Goal: Find specific page/section: Find specific page/section

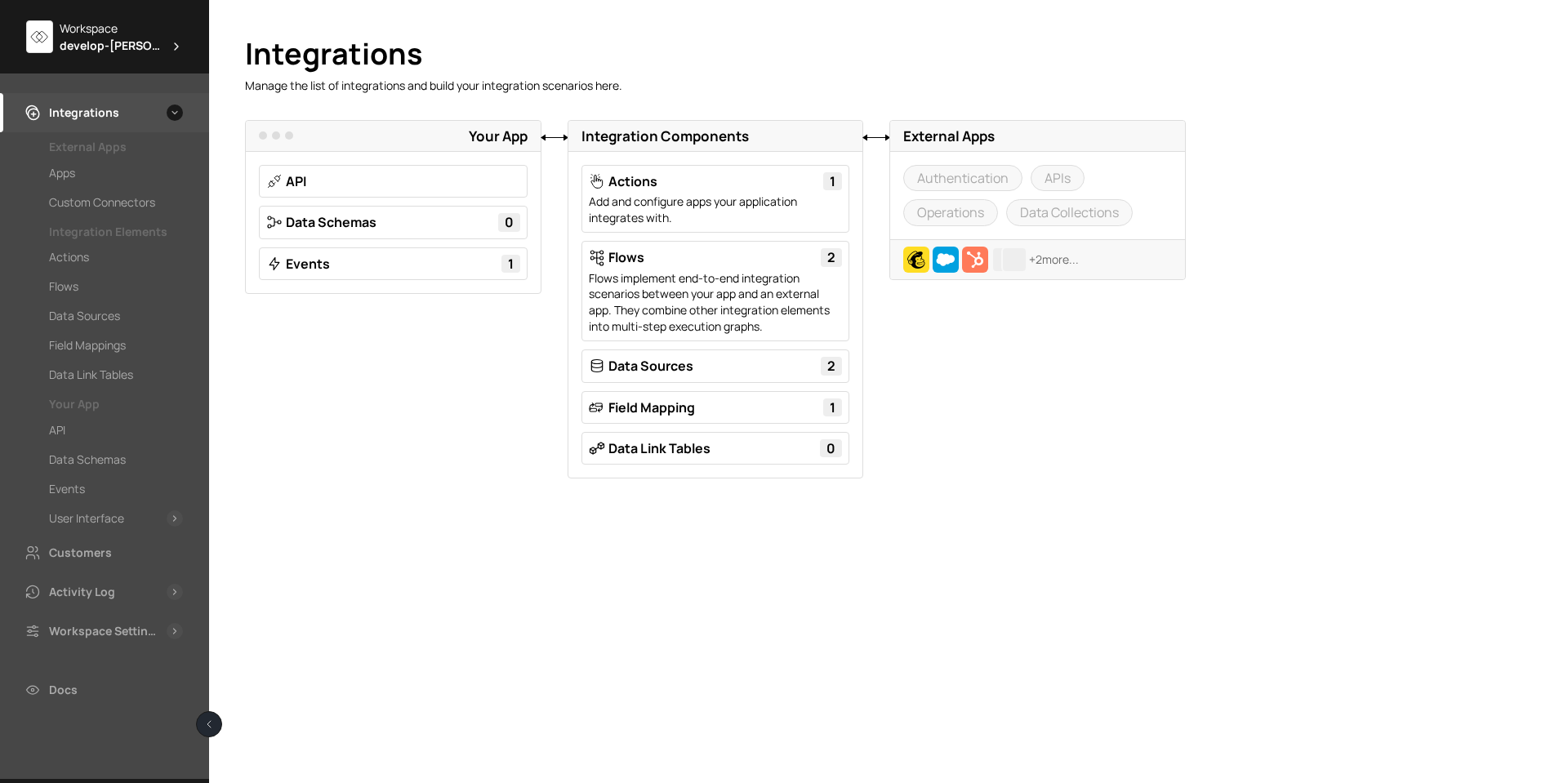
click at [111, 42] on span "develop-[PERSON_NAME]" at bounding box center [111, 45] width 104 height 17
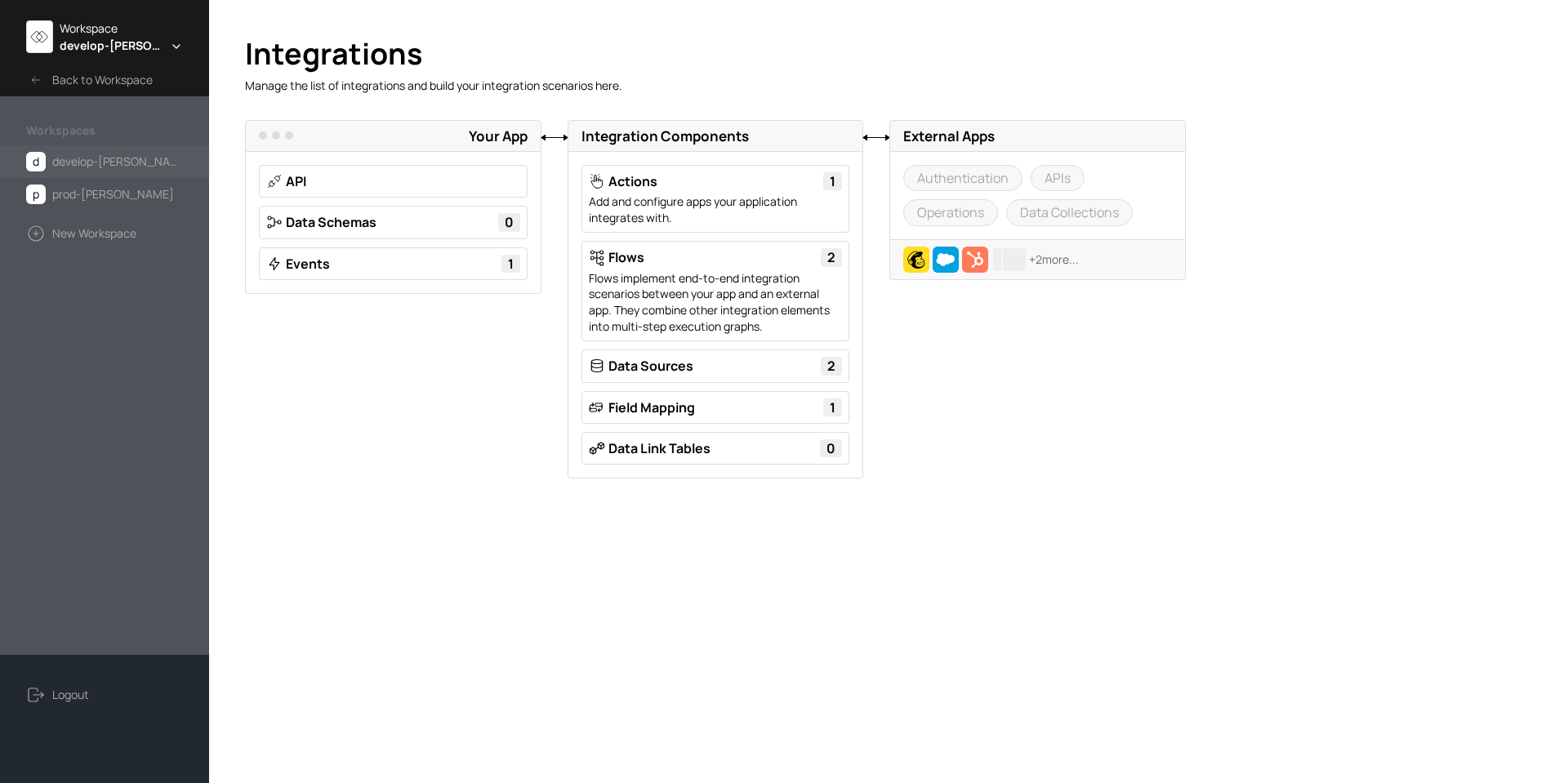
click at [66, 157] on span "develop-[PERSON_NAME]" at bounding box center [118, 162] width 131 height 19
click at [105, 46] on span "develop-[PERSON_NAME]" at bounding box center [111, 45] width 104 height 17
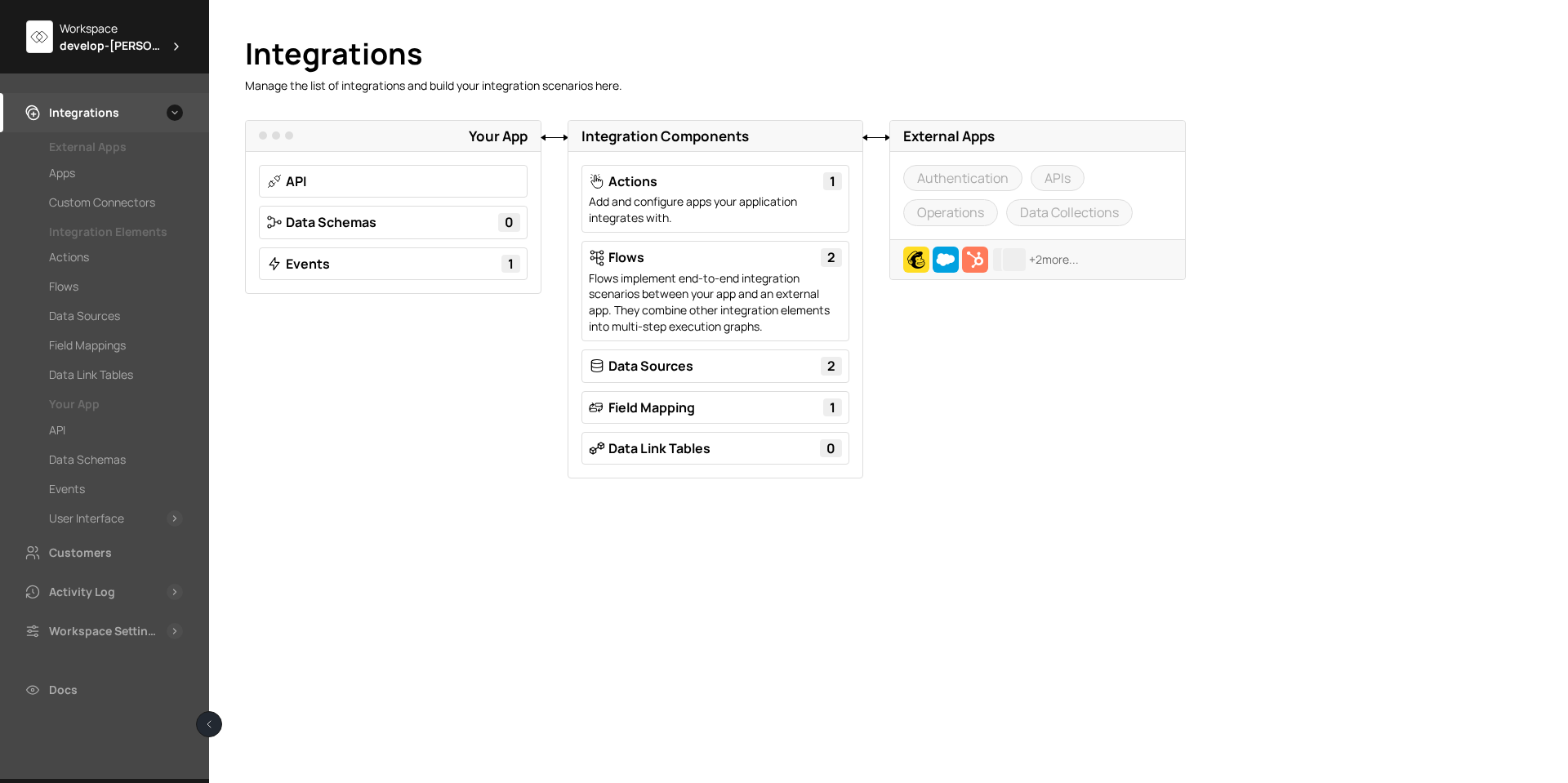
click at [111, 64] on div "Workspace develop-[PERSON_NAME]" at bounding box center [104, 36] width 209 height 73
click at [104, 30] on div "Workspace" at bounding box center [120, 27] width 123 height 17
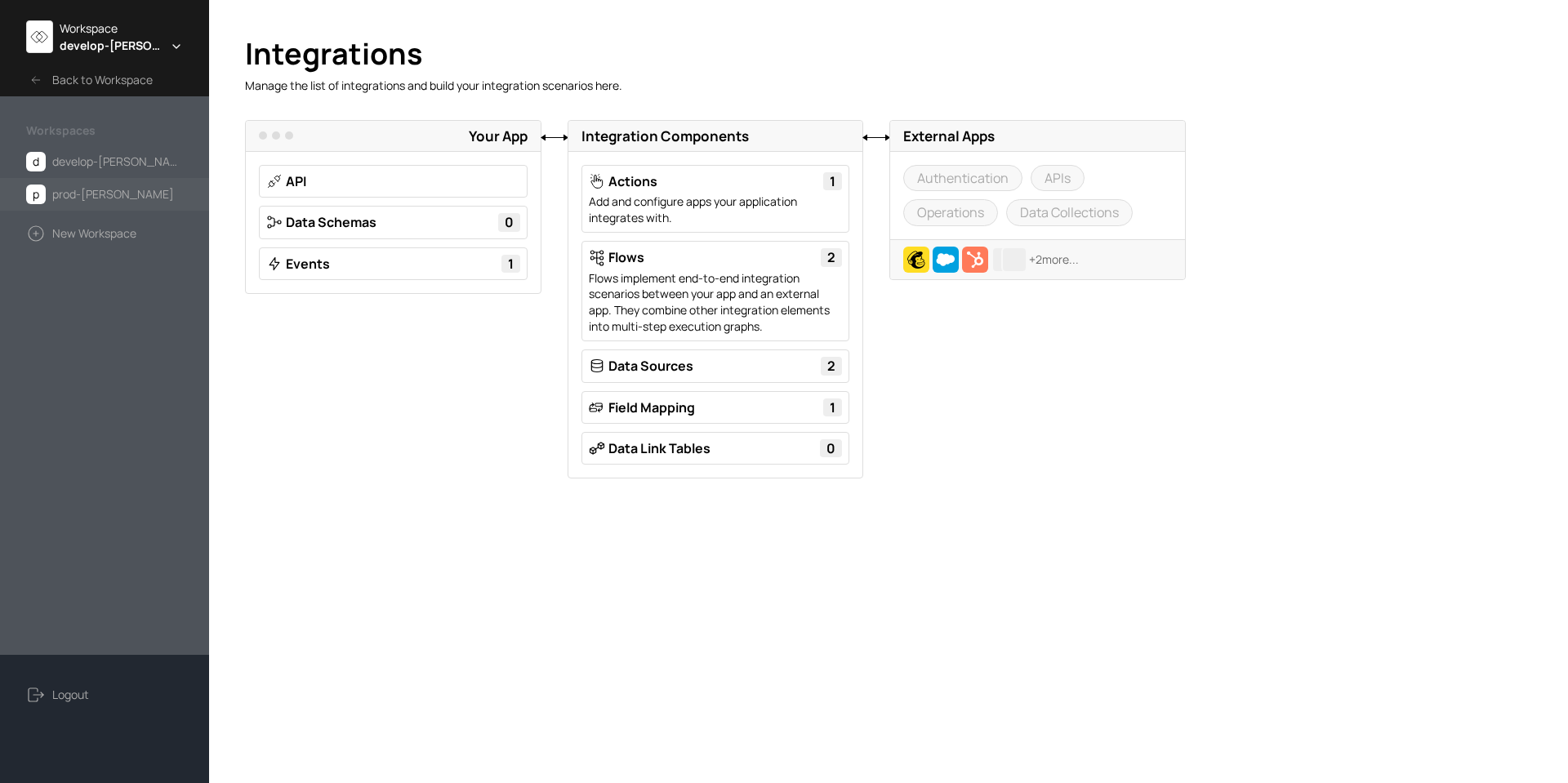
click at [85, 188] on span "prod-[PERSON_NAME]" at bounding box center [113, 195] width 122 height 19
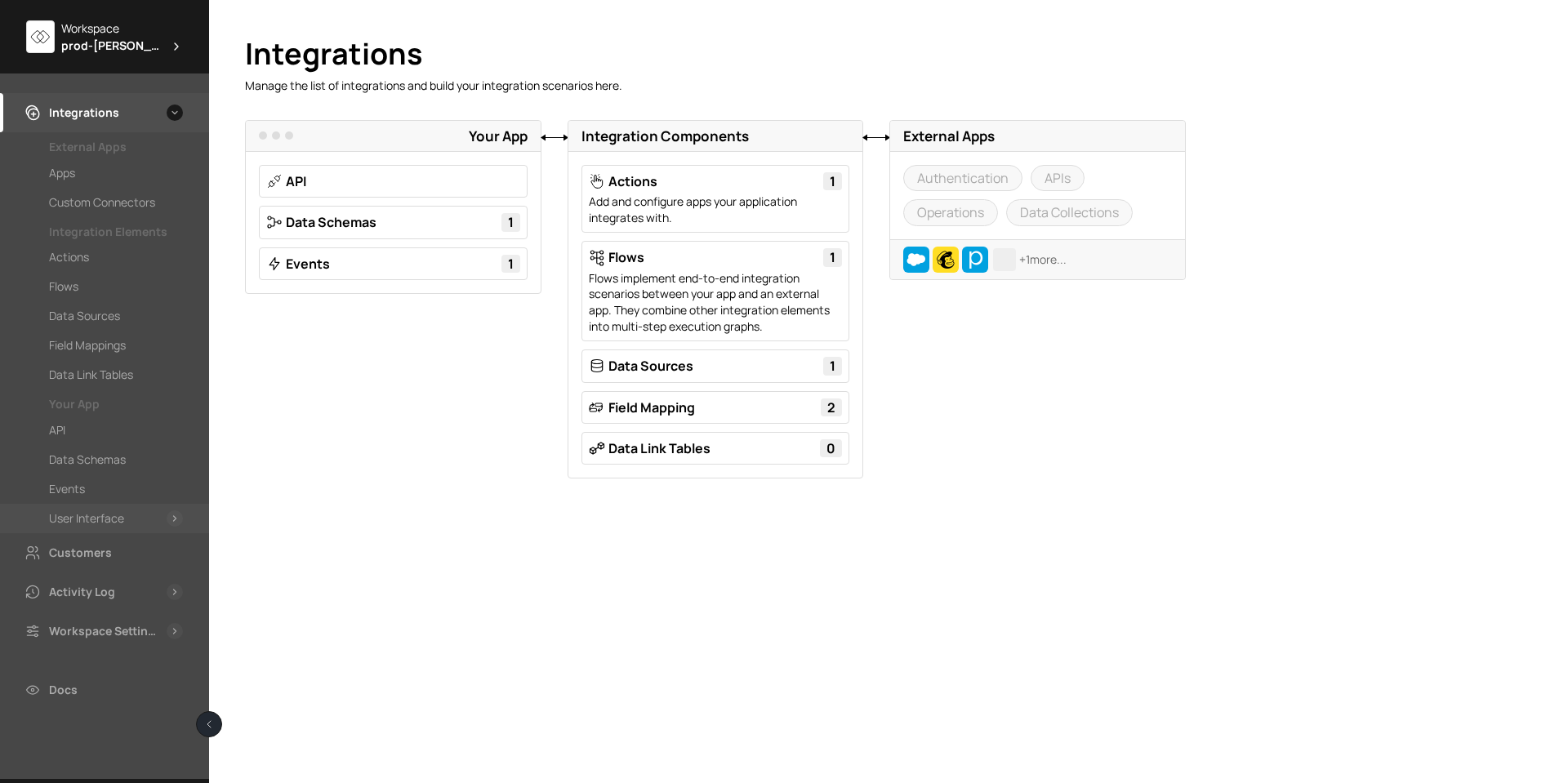
click at [84, 527] on div "User Interface" at bounding box center [86, 518] width 75 height 19
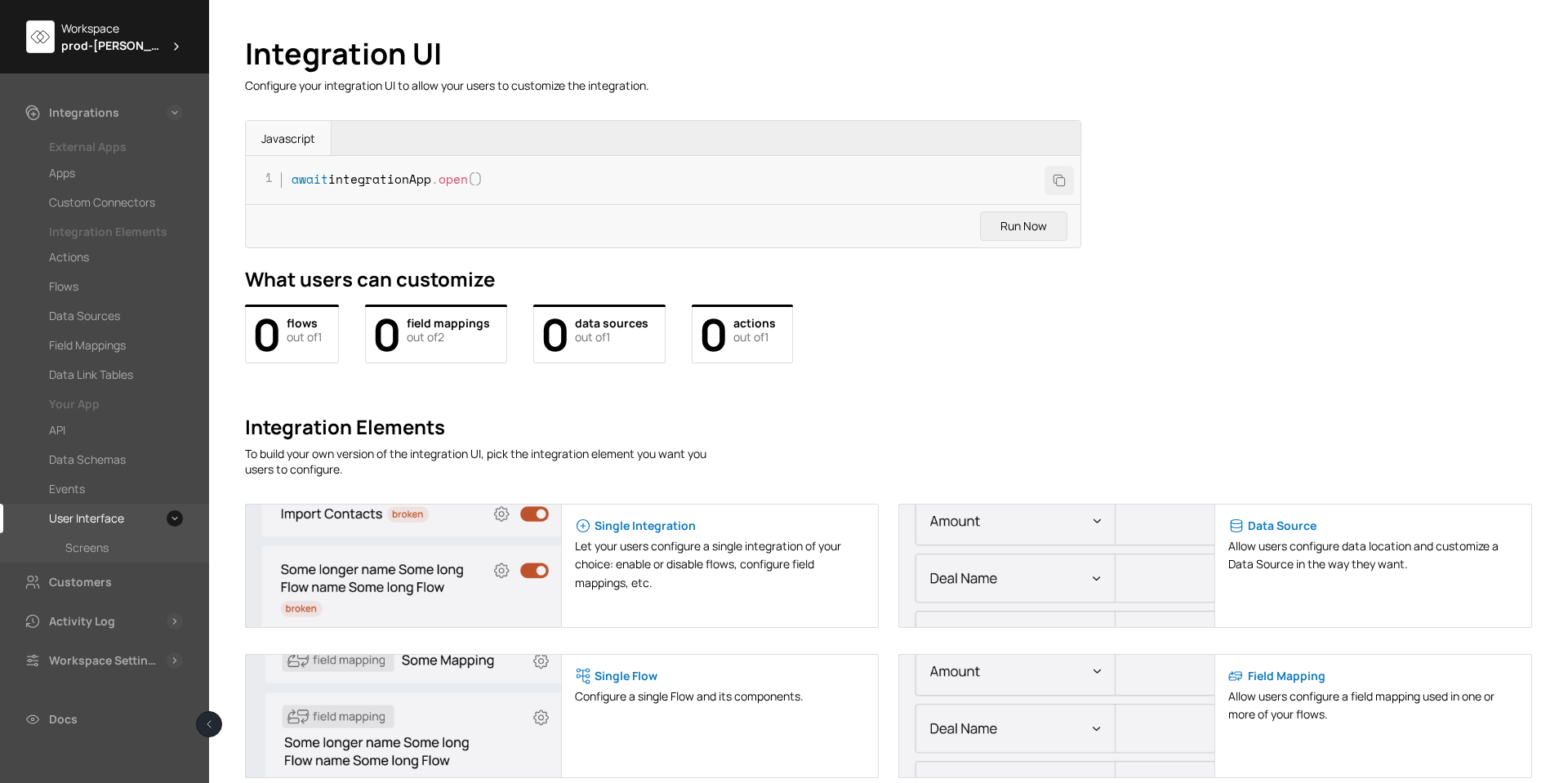
click at [81, 553] on div "Screens" at bounding box center [87, 548] width 43 height 19
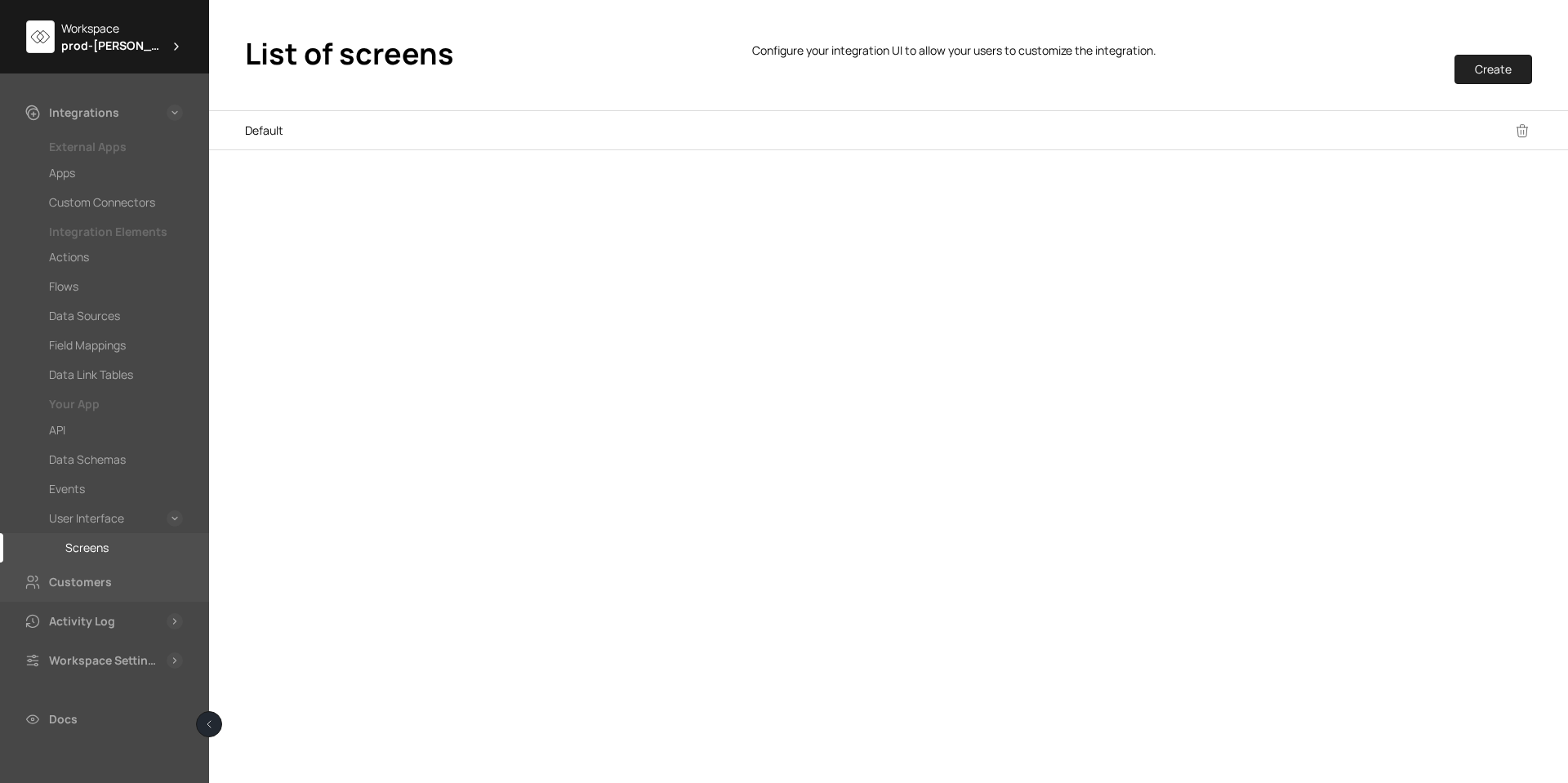
click at [75, 583] on div "Customers" at bounding box center [80, 582] width 63 height 19
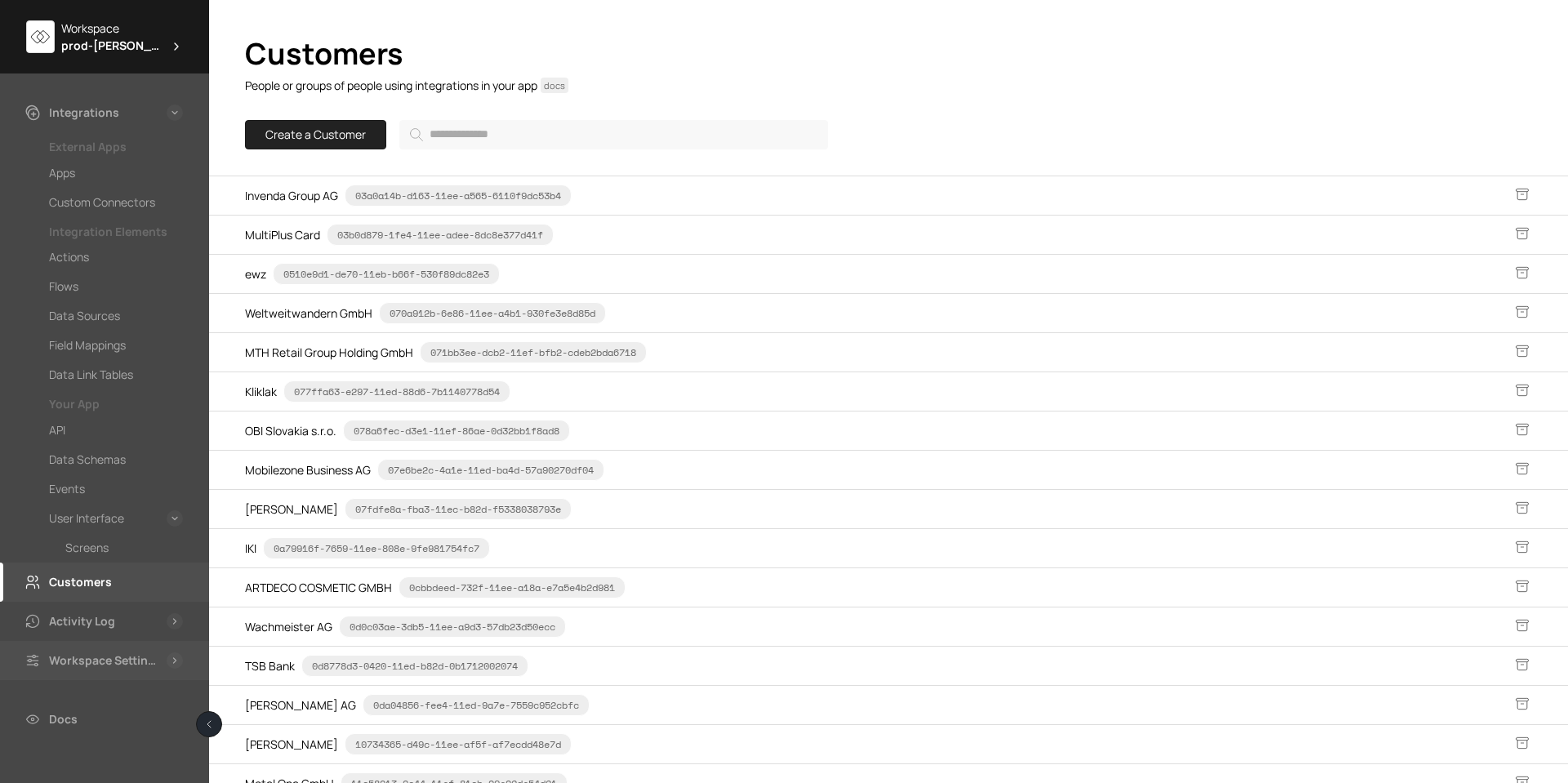
click at [84, 663] on div "Workspace Settings" at bounding box center [104, 661] width 111 height 19
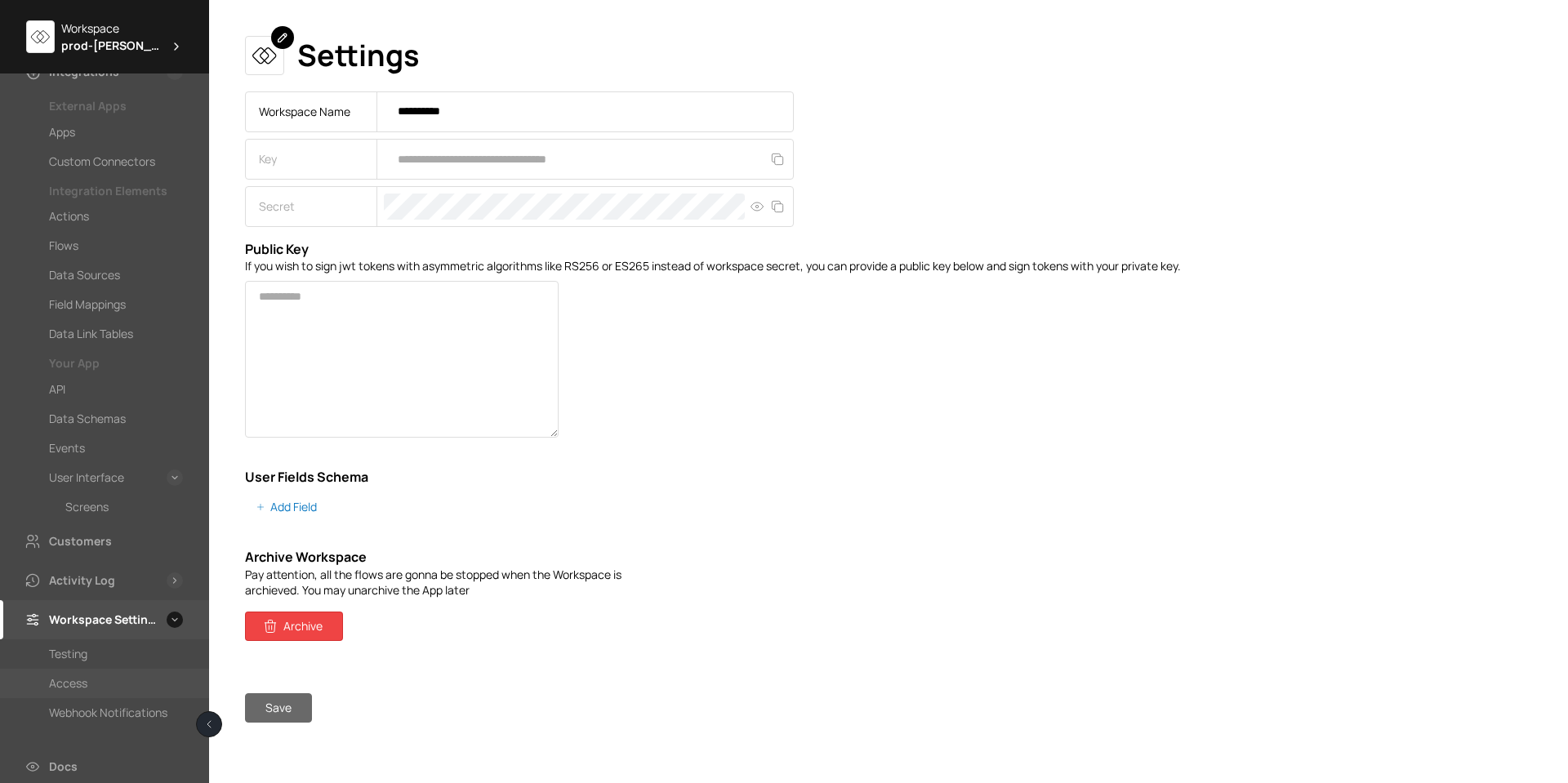
scroll to position [96, 0]
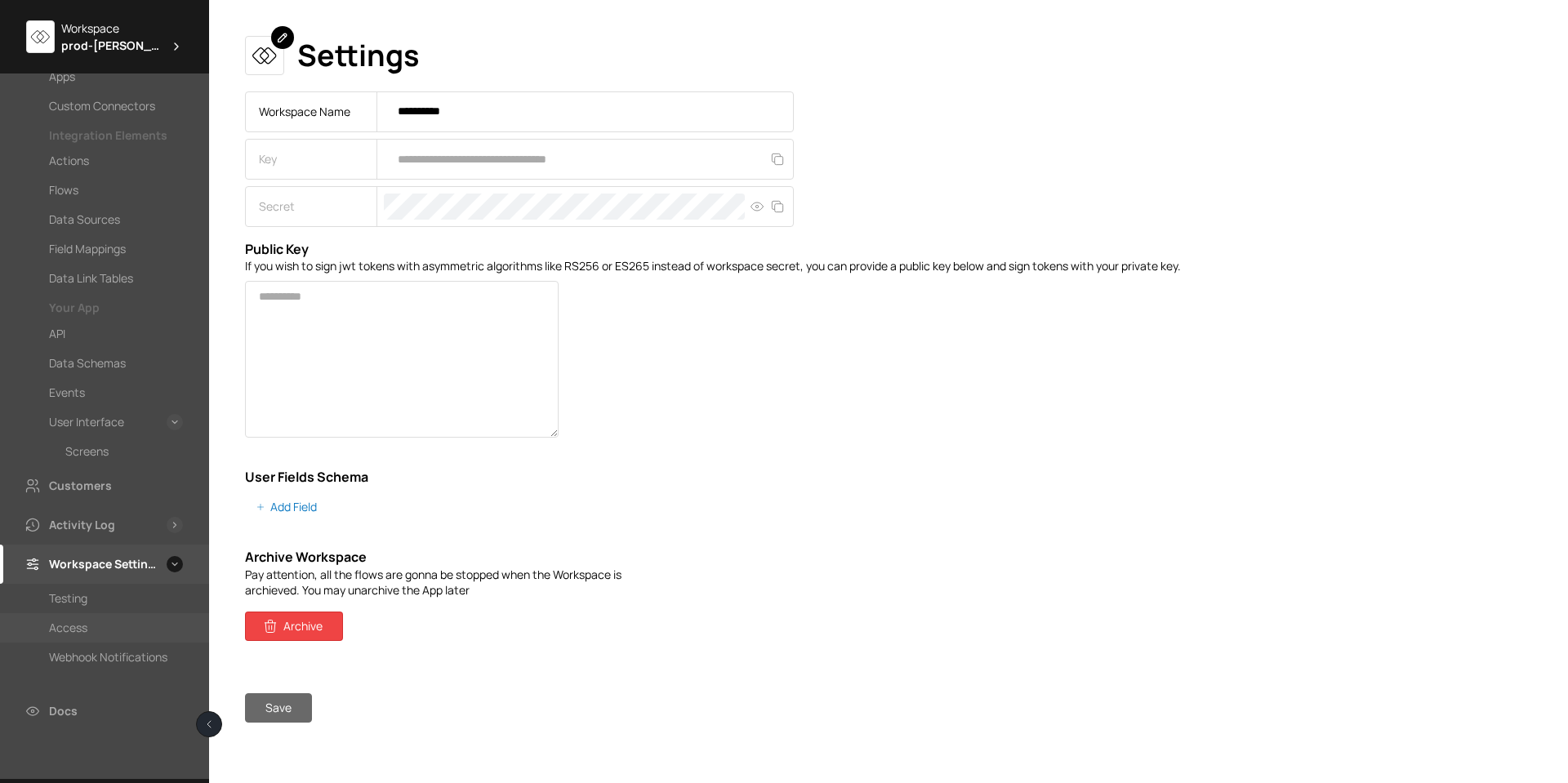
click at [82, 635] on div "Access" at bounding box center [67, 628] width 38 height 19
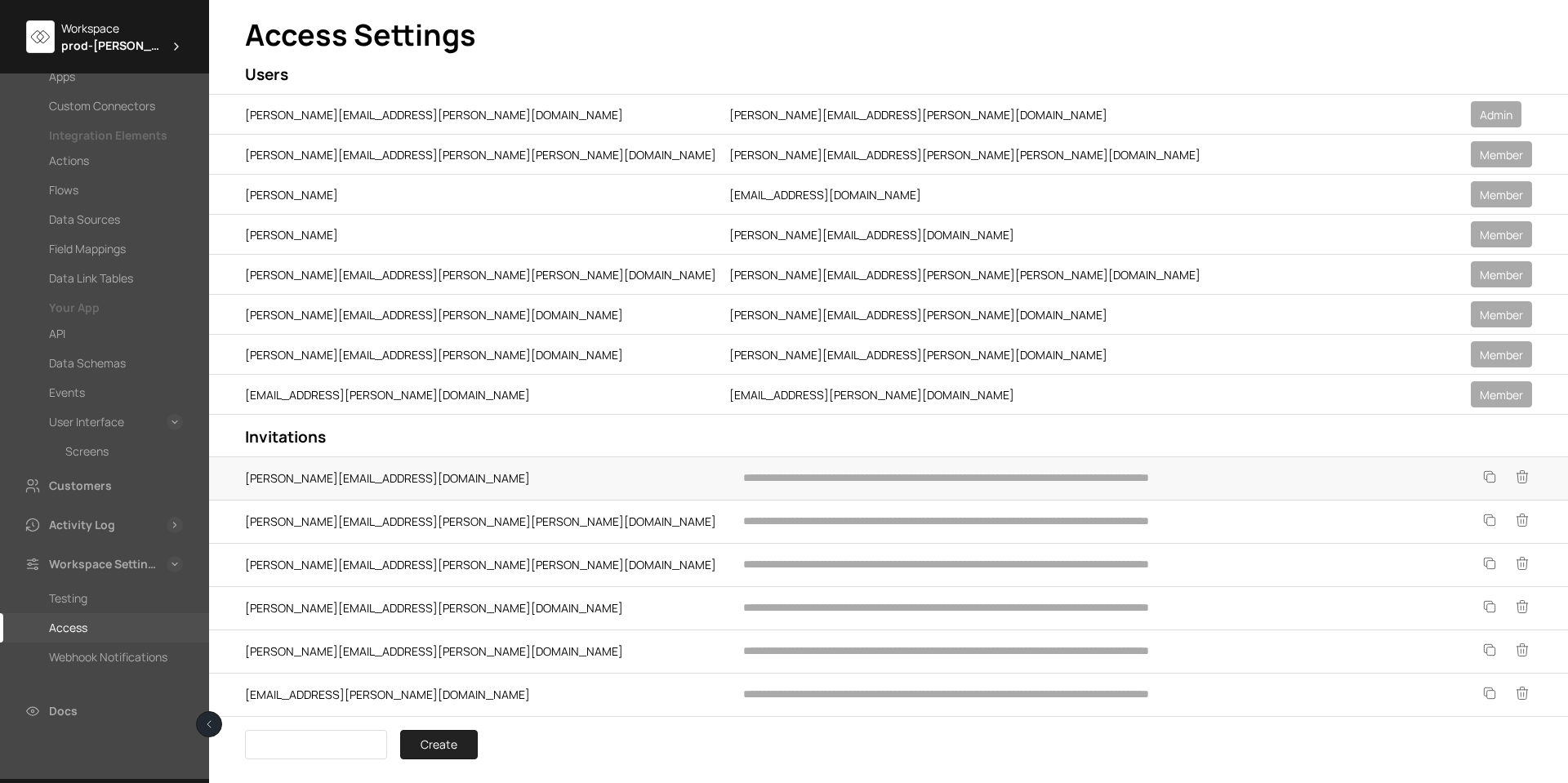
scroll to position [27, 0]
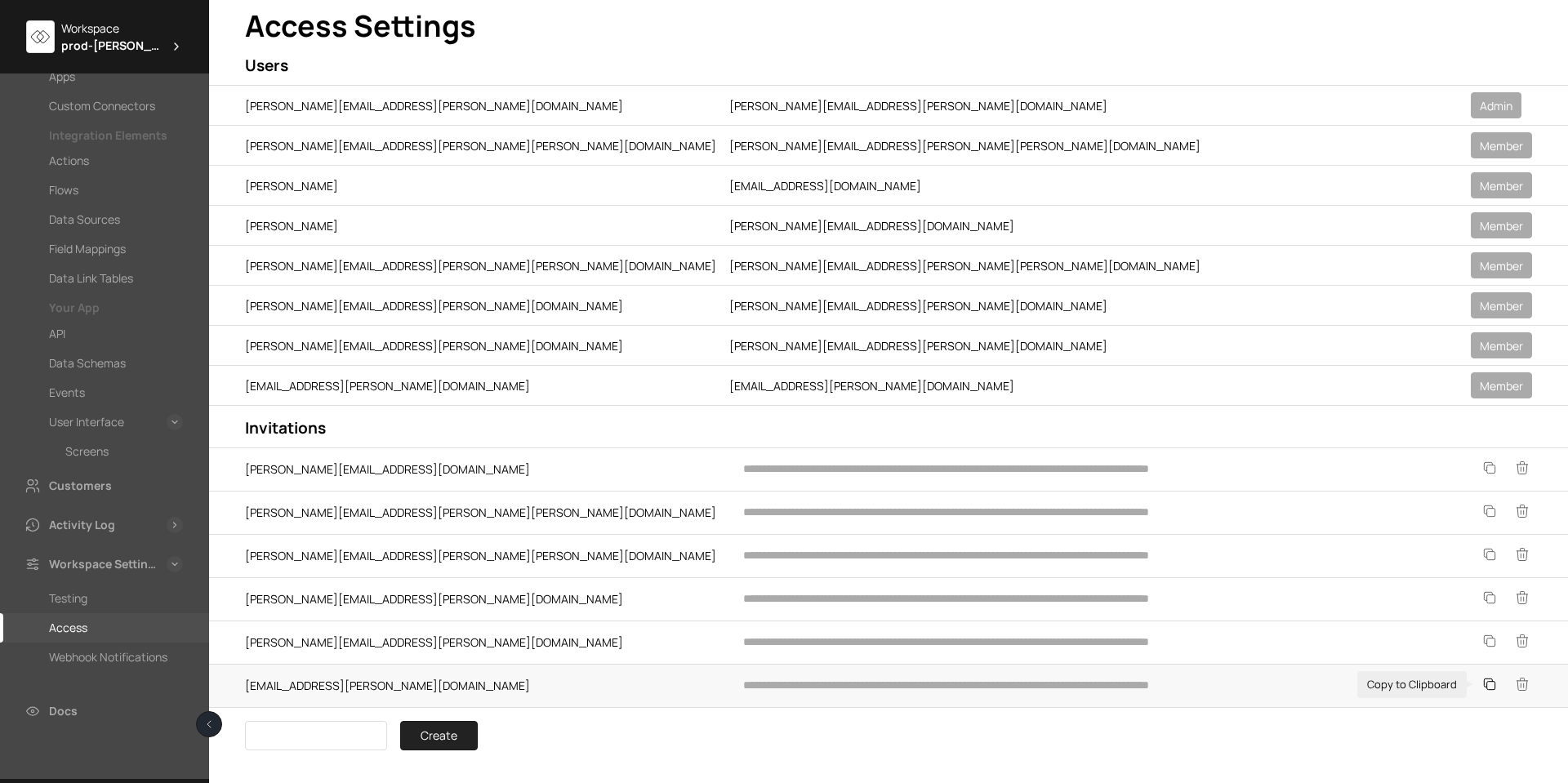
click at [1484, 685] on icon at bounding box center [1489, 684] width 16 height 16
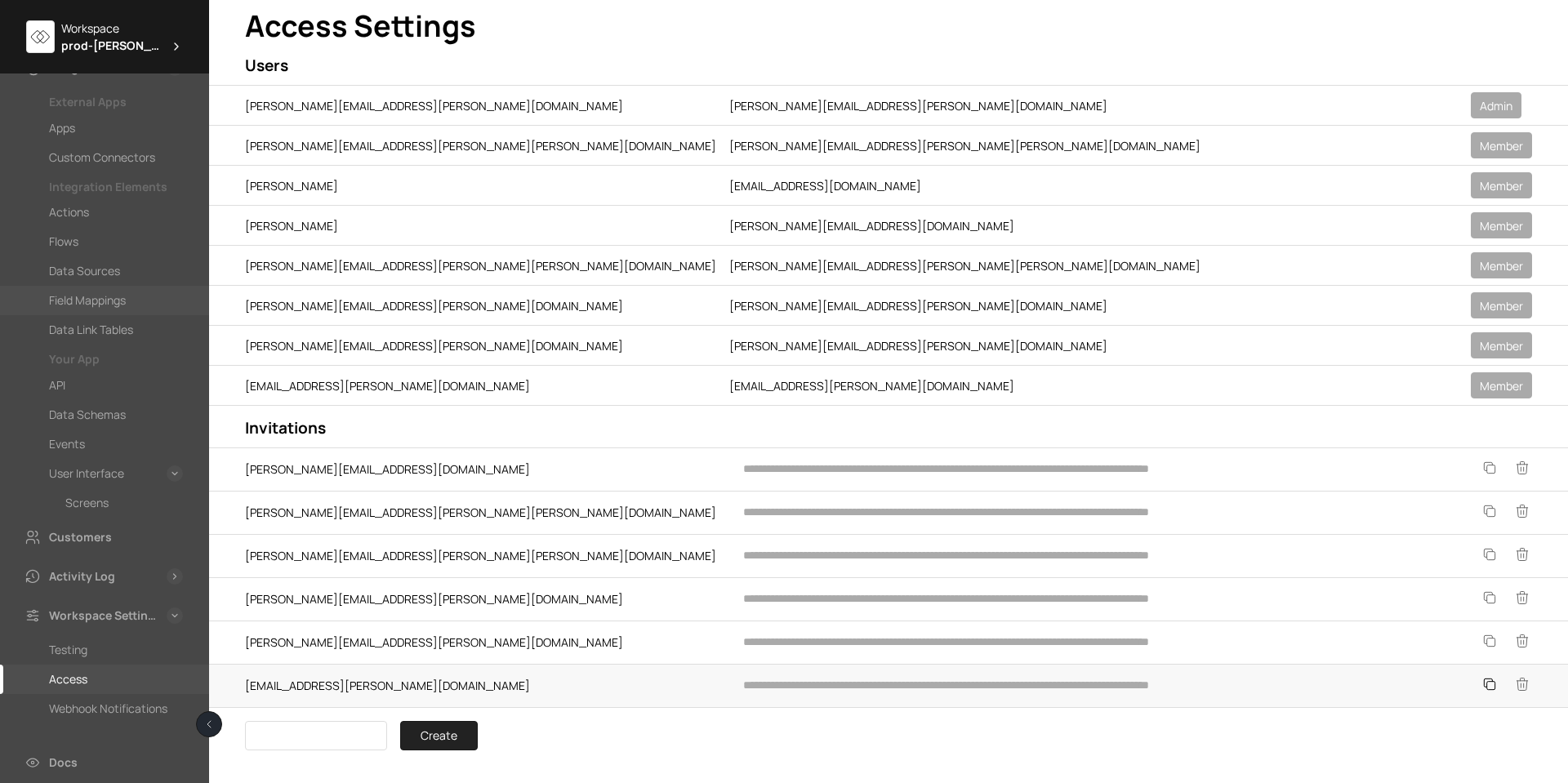
scroll to position [0, 0]
click at [74, 287] on div "Flows" at bounding box center [63, 287] width 29 height 19
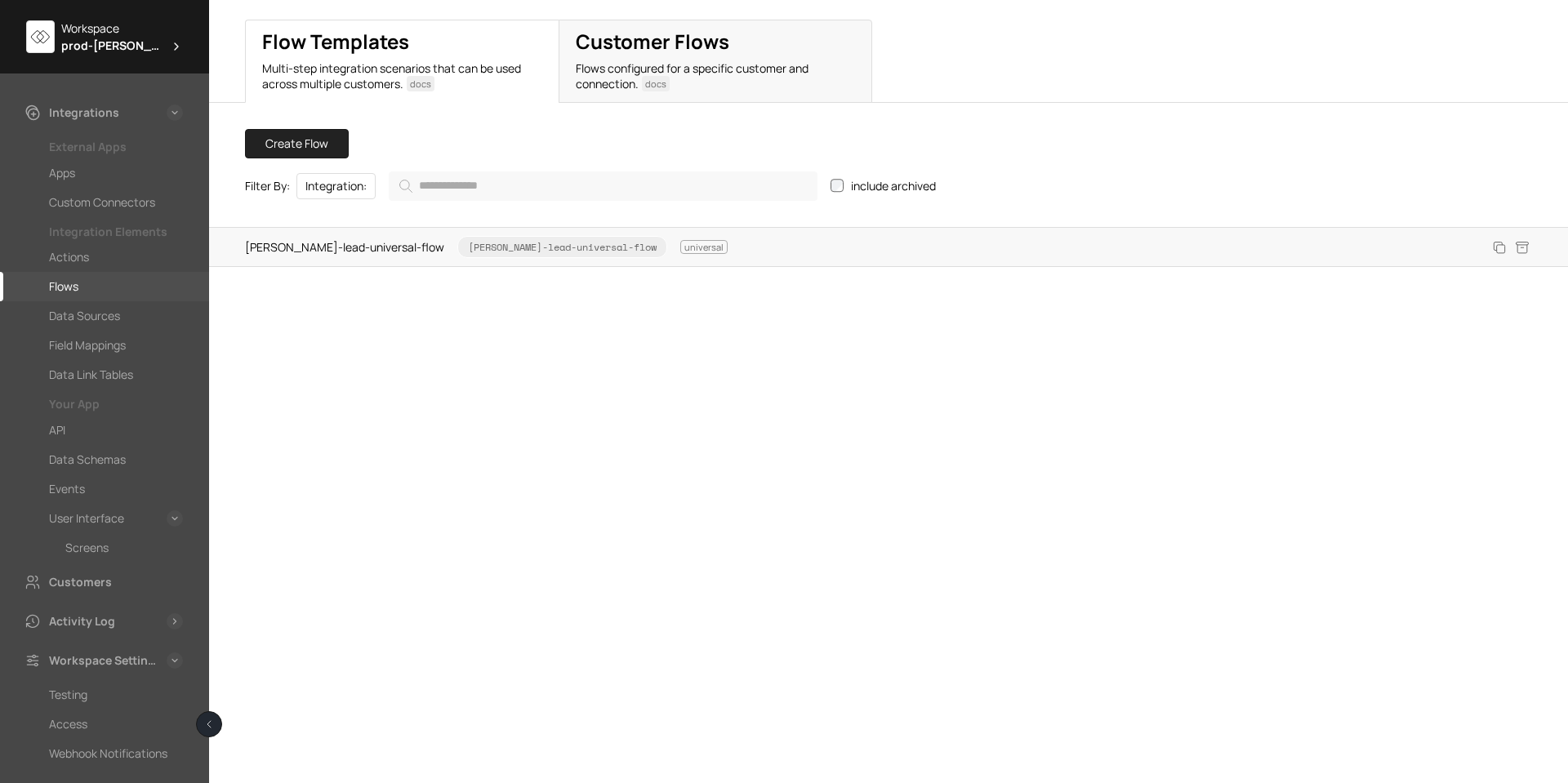
click at [343, 253] on span "[PERSON_NAME]-lead-universal-flow [PERSON_NAME]-lead-universal-flow universal" at bounding box center [486, 247] width 482 height 22
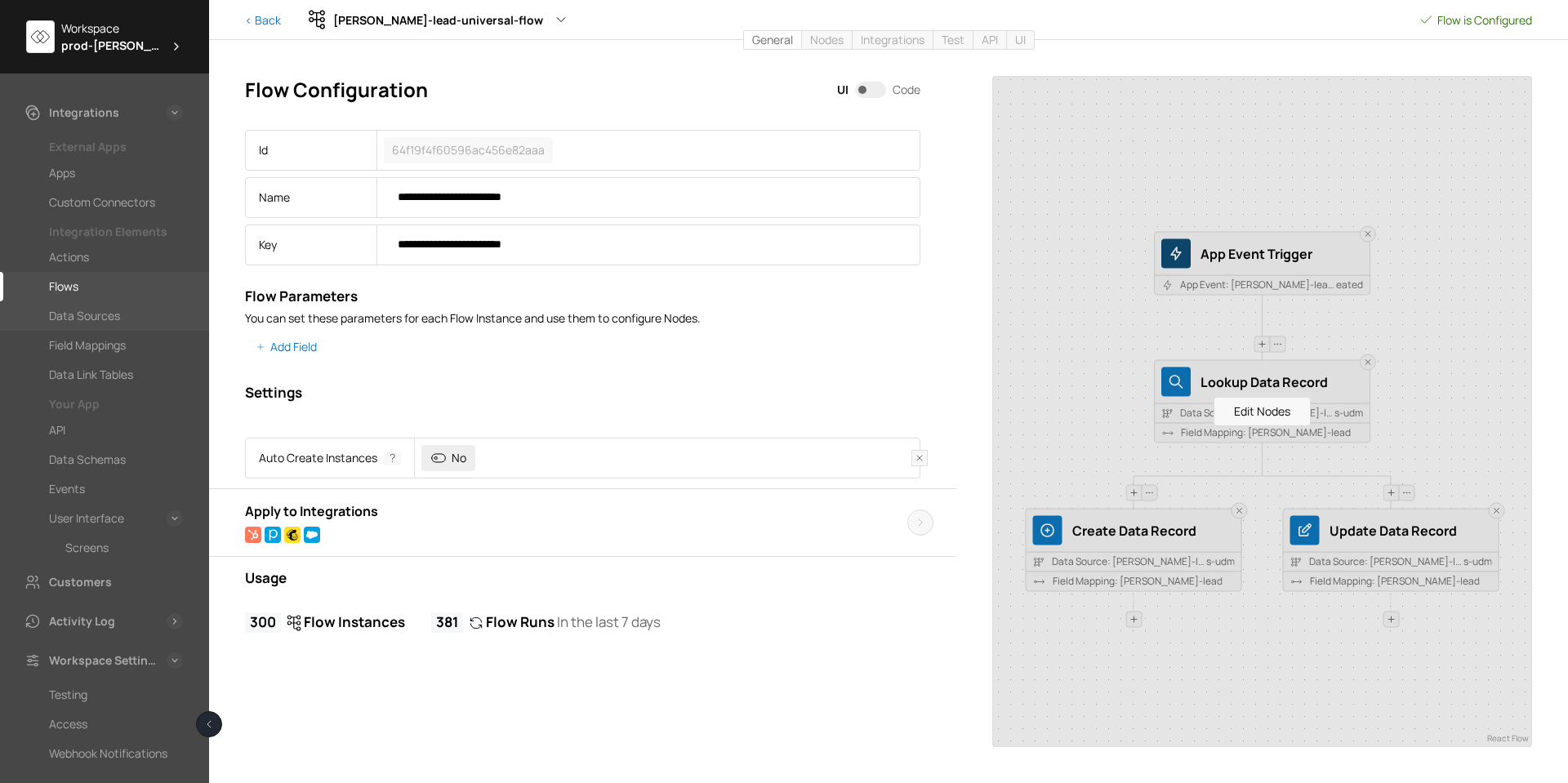
click at [84, 319] on div "Data Sources" at bounding box center [84, 316] width 71 height 19
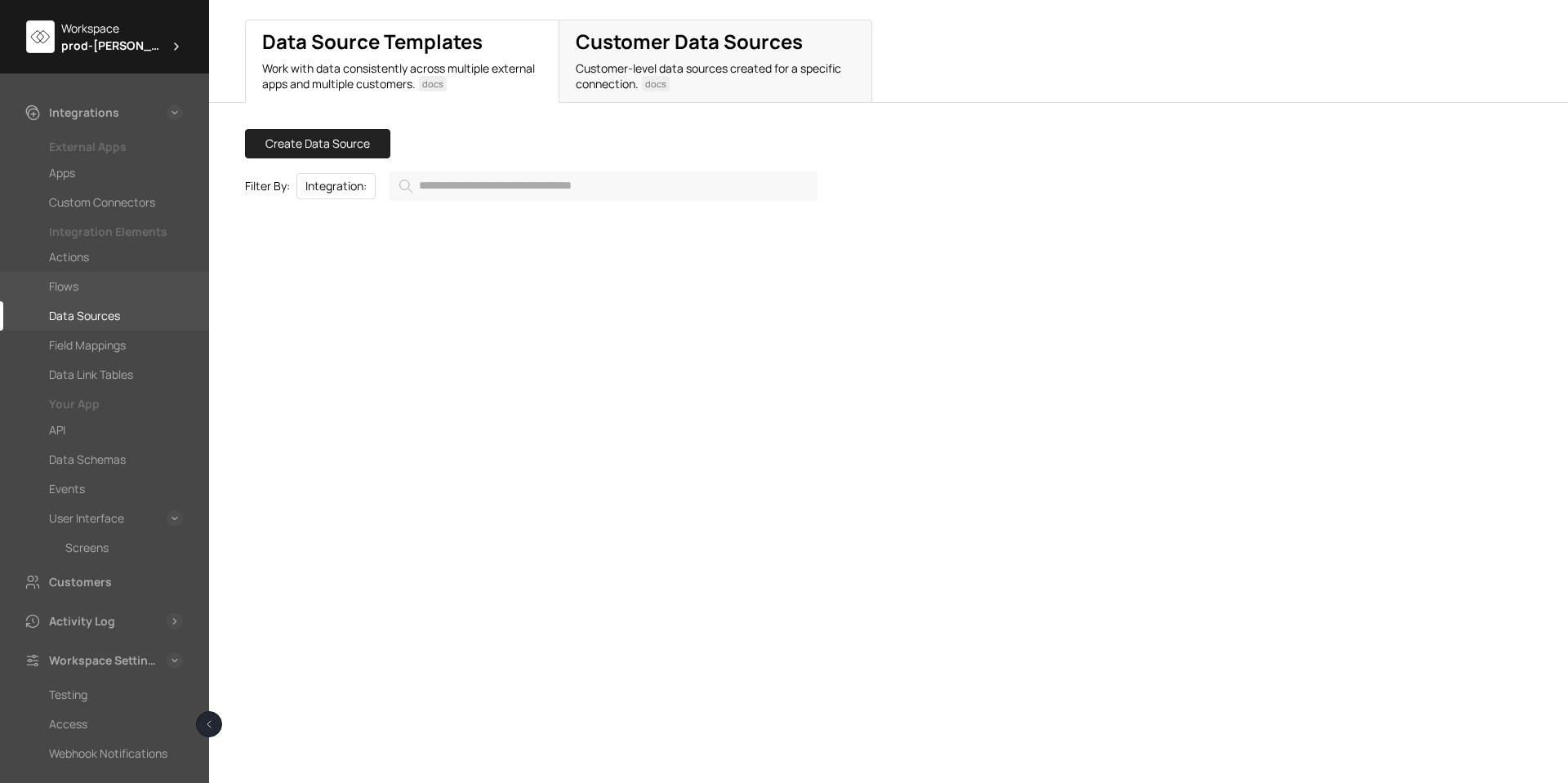
click at [70, 296] on div "Flows" at bounding box center [63, 287] width 29 height 19
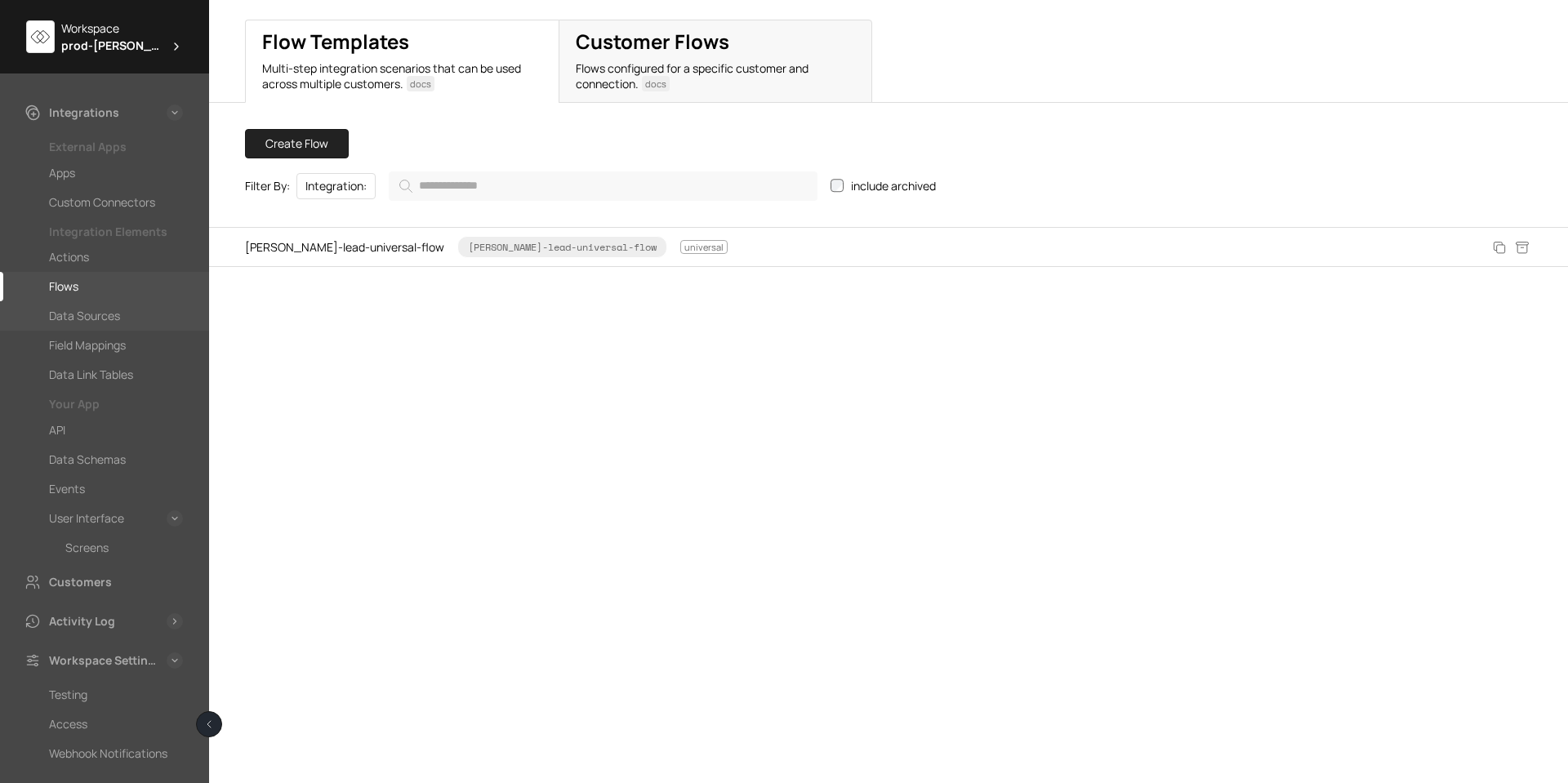
click at [73, 318] on div "Data Sources" at bounding box center [84, 316] width 71 height 19
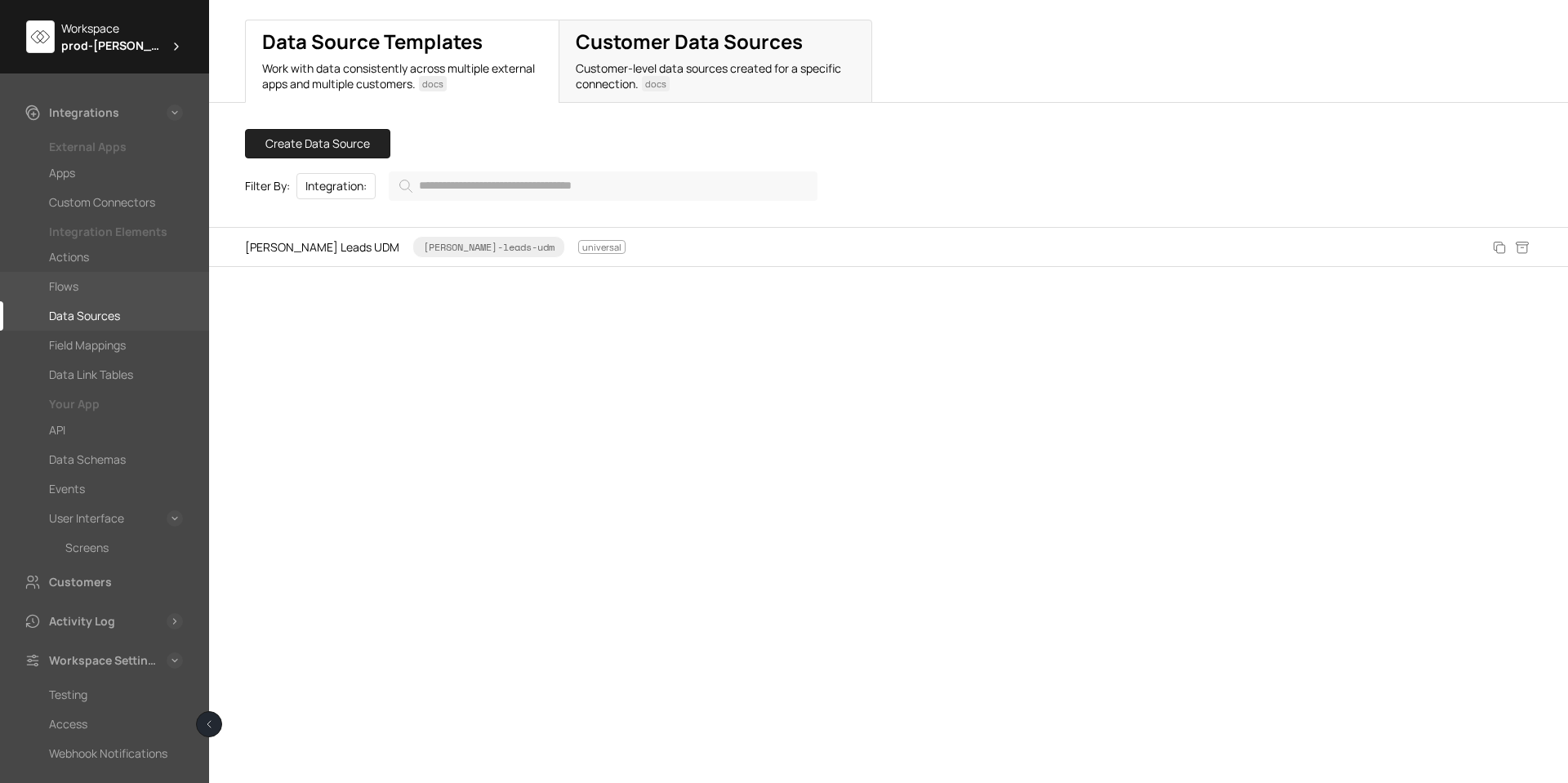
click at [73, 280] on div "Flows" at bounding box center [63, 287] width 29 height 19
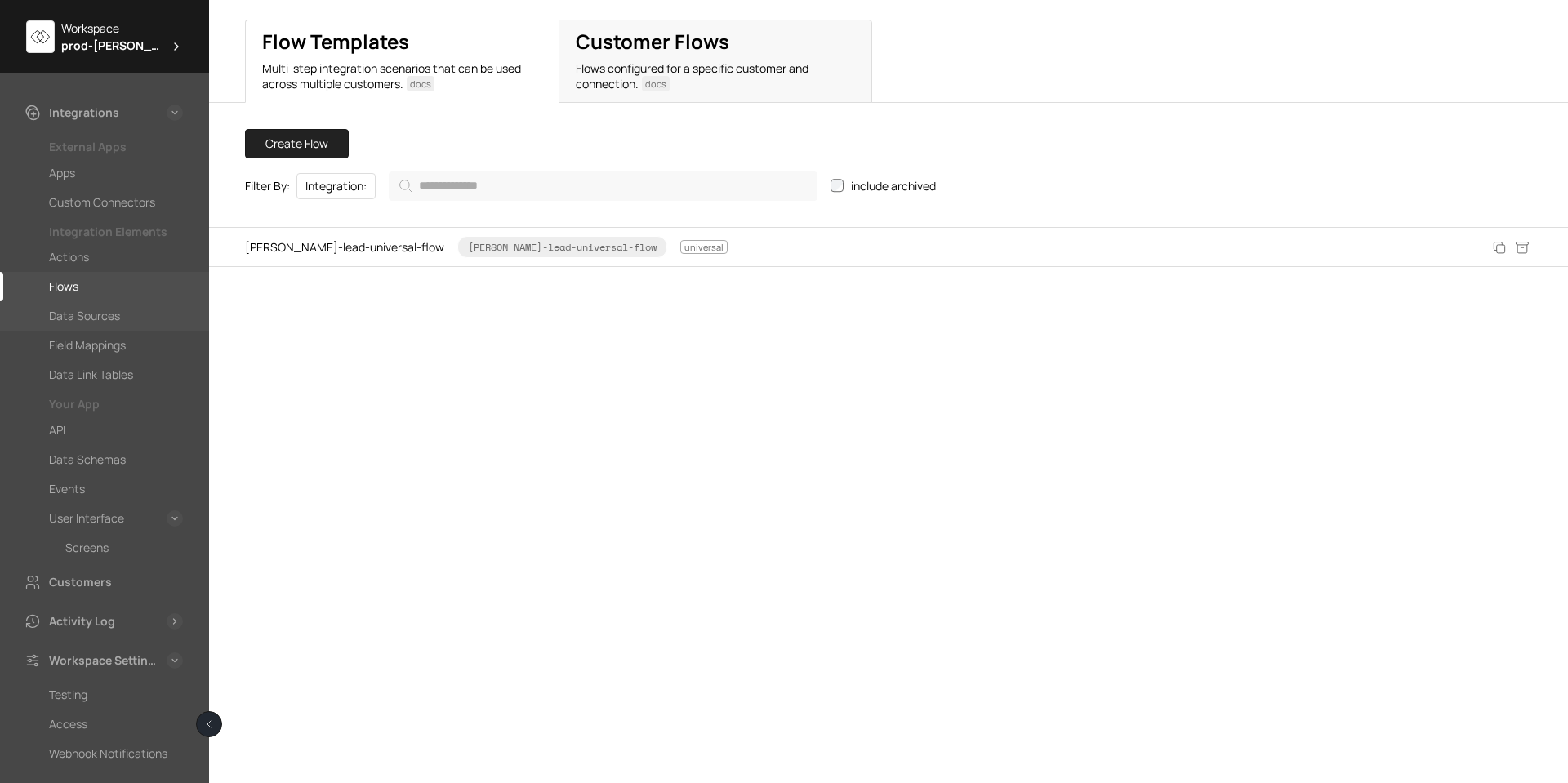
click at [85, 325] on div "Data Sources" at bounding box center [84, 316] width 71 height 19
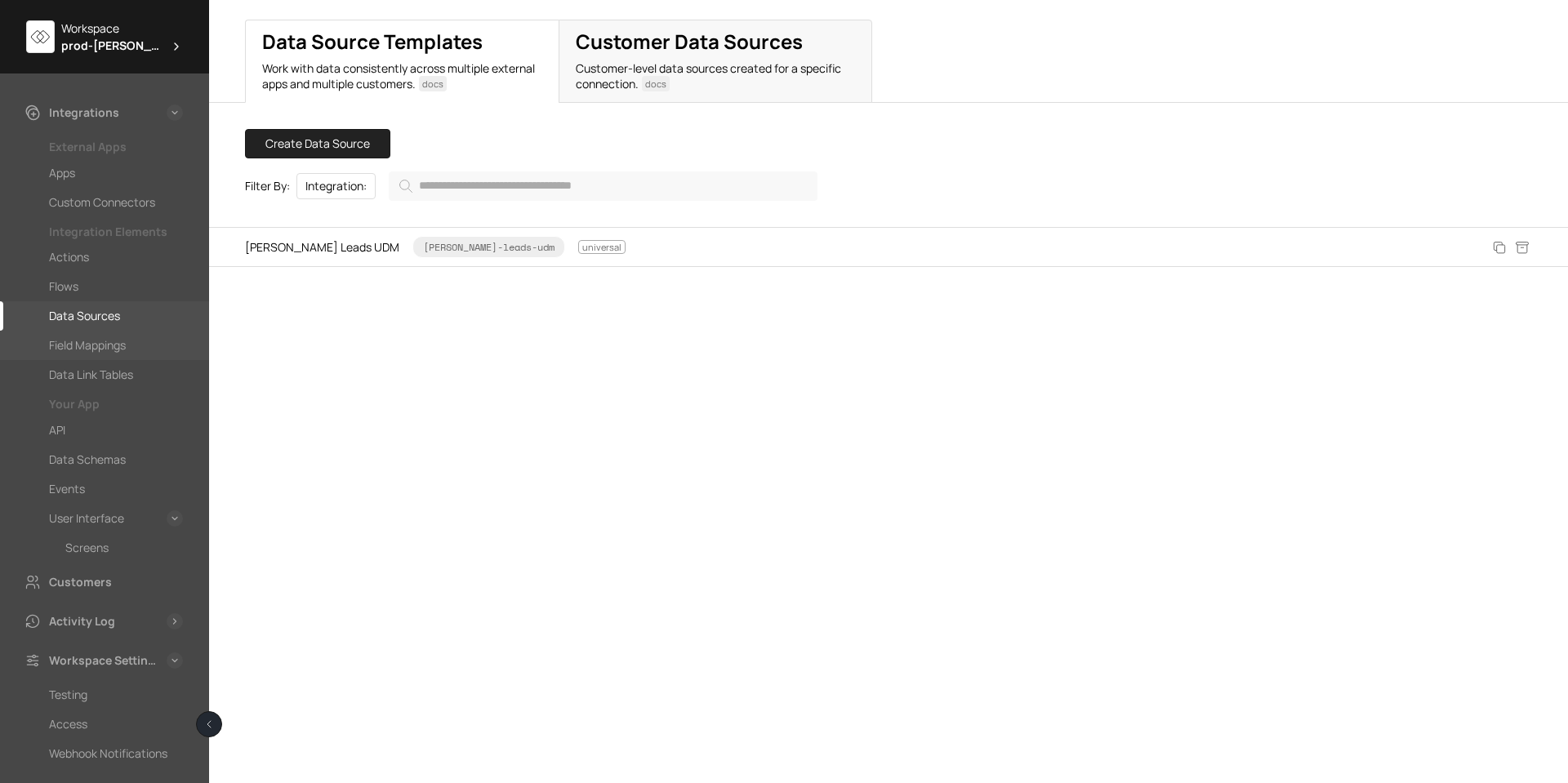
click at [82, 346] on div "Field Mappings" at bounding box center [87, 345] width 77 height 19
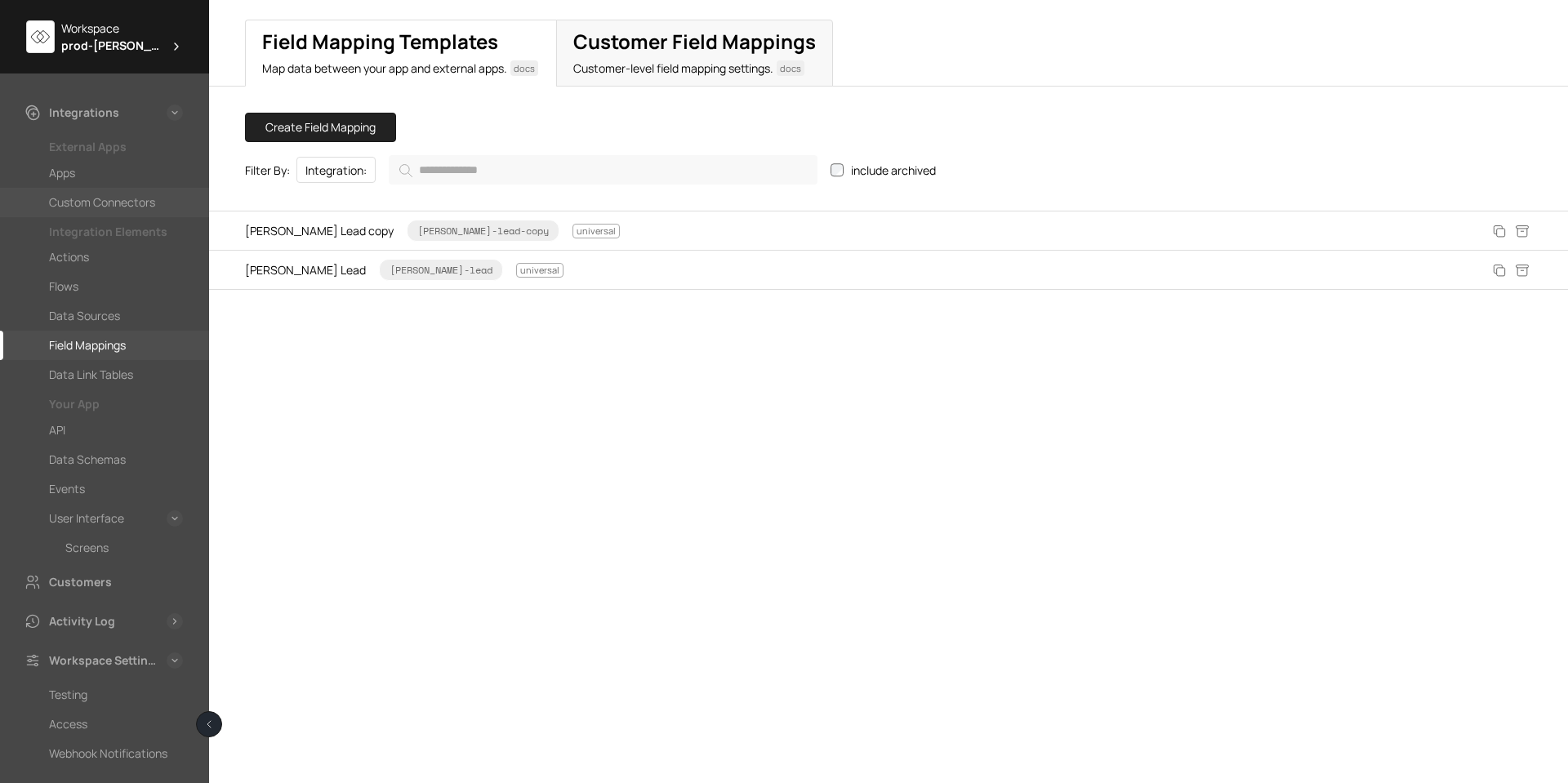
click at [81, 196] on div "Custom Connectors" at bounding box center [102, 203] width 106 height 19
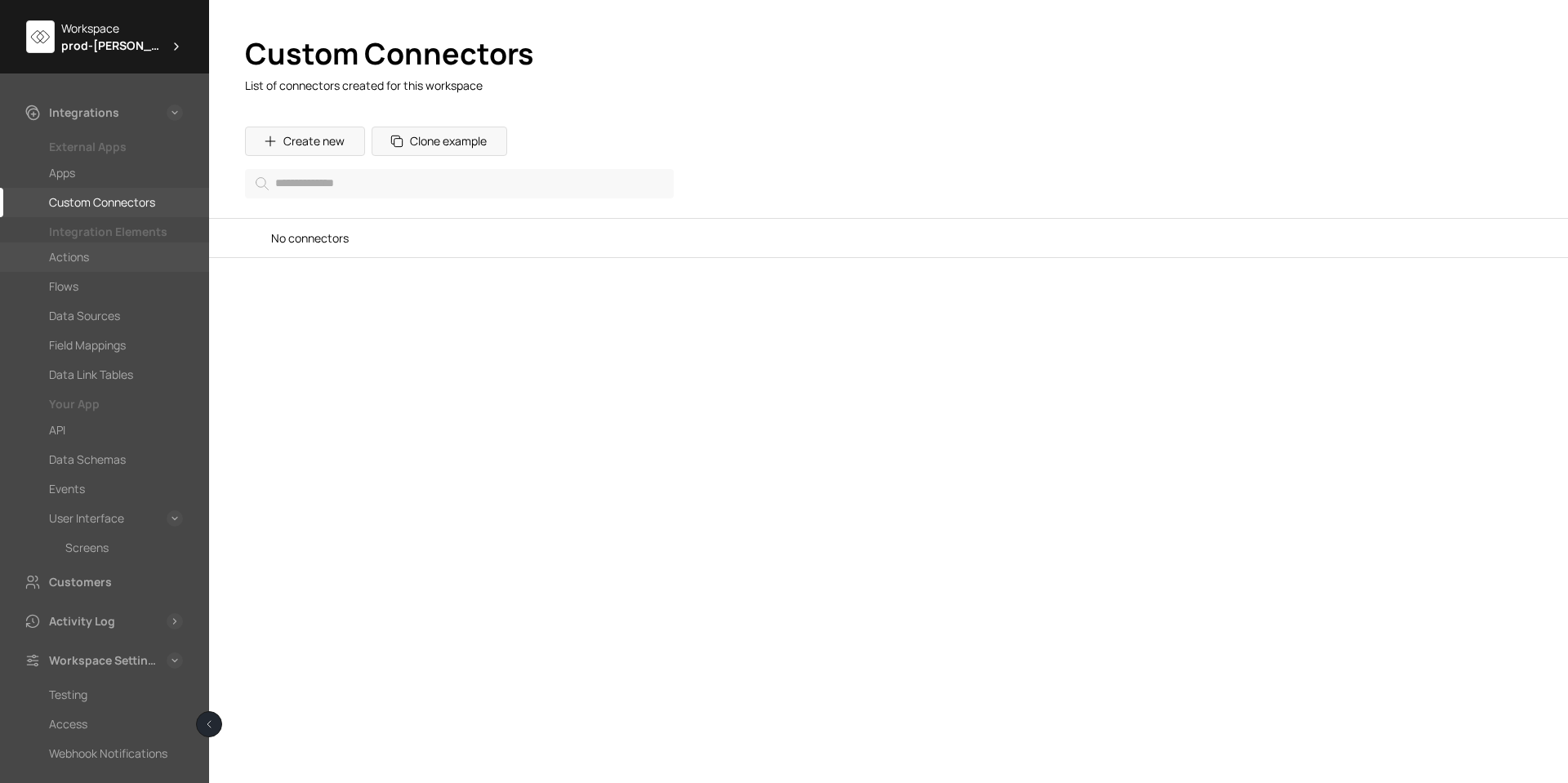
click at [62, 259] on div "Actions" at bounding box center [68, 257] width 40 height 19
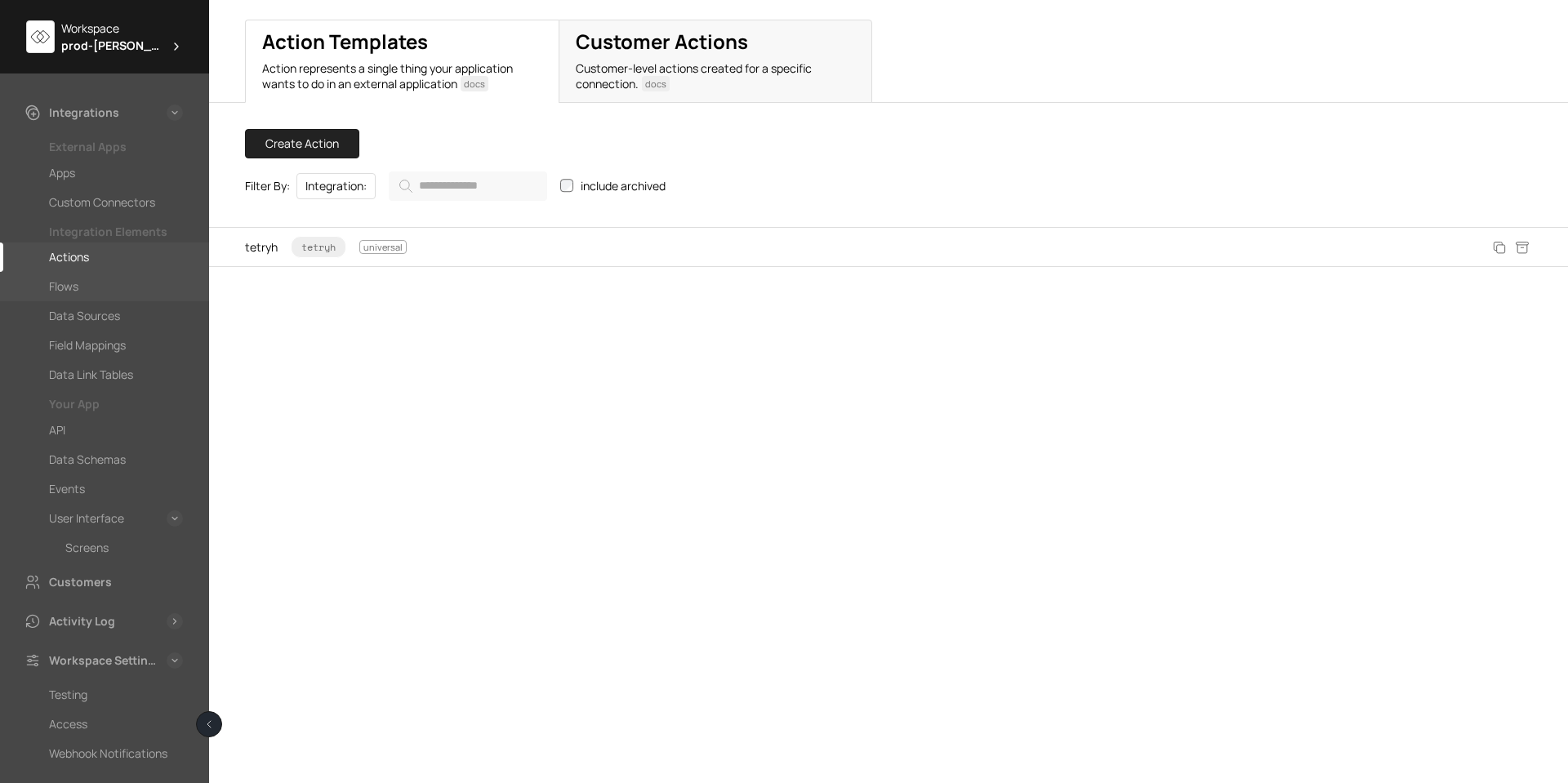
click at [55, 291] on div "Flows" at bounding box center [63, 287] width 29 height 19
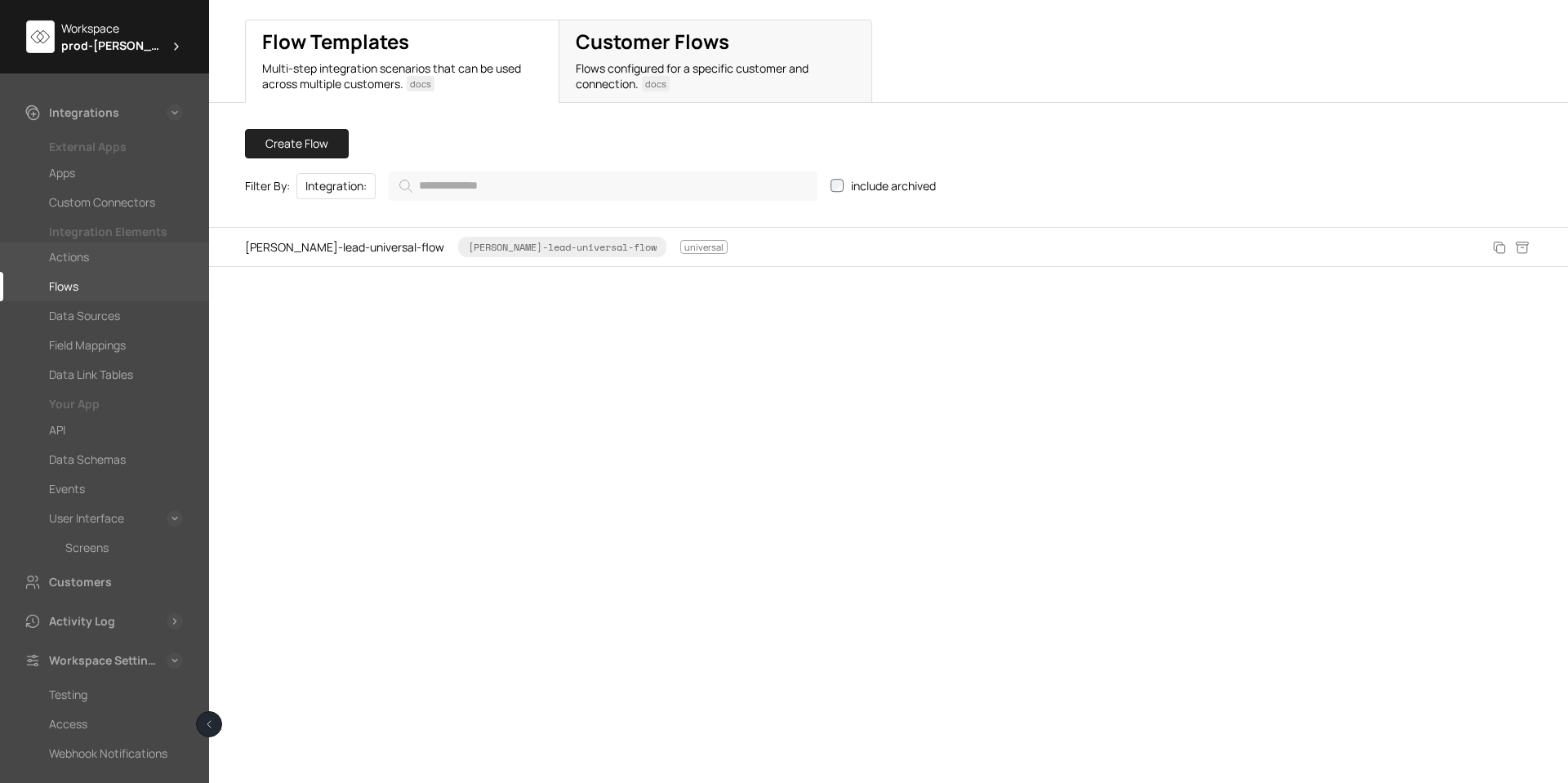
click at [73, 257] on div "Actions" at bounding box center [68, 257] width 40 height 19
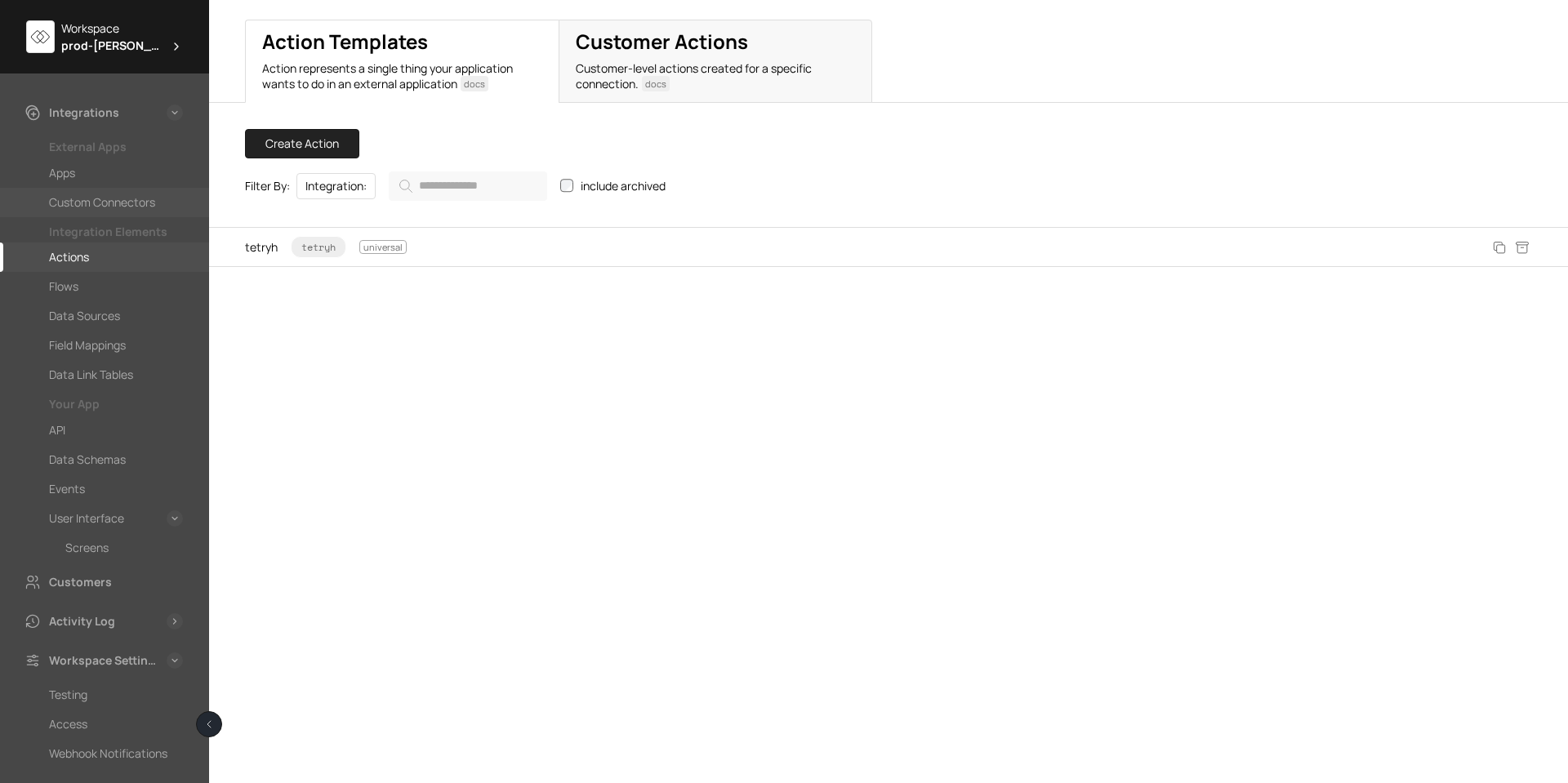
click at [71, 197] on div "Custom Connectors" at bounding box center [102, 203] width 106 height 19
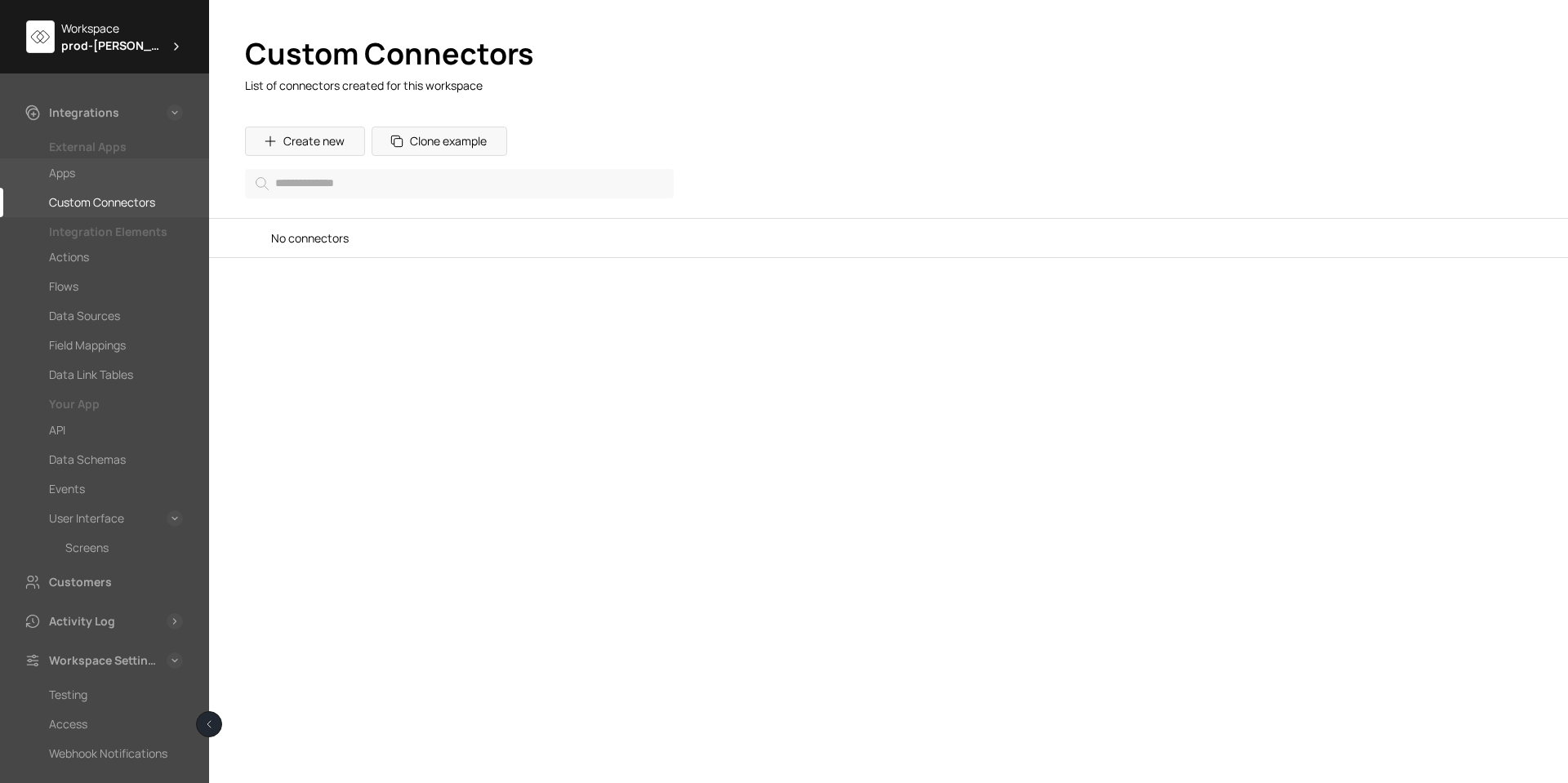
click at [80, 175] on div "Apps" at bounding box center [115, 173] width 134 height 19
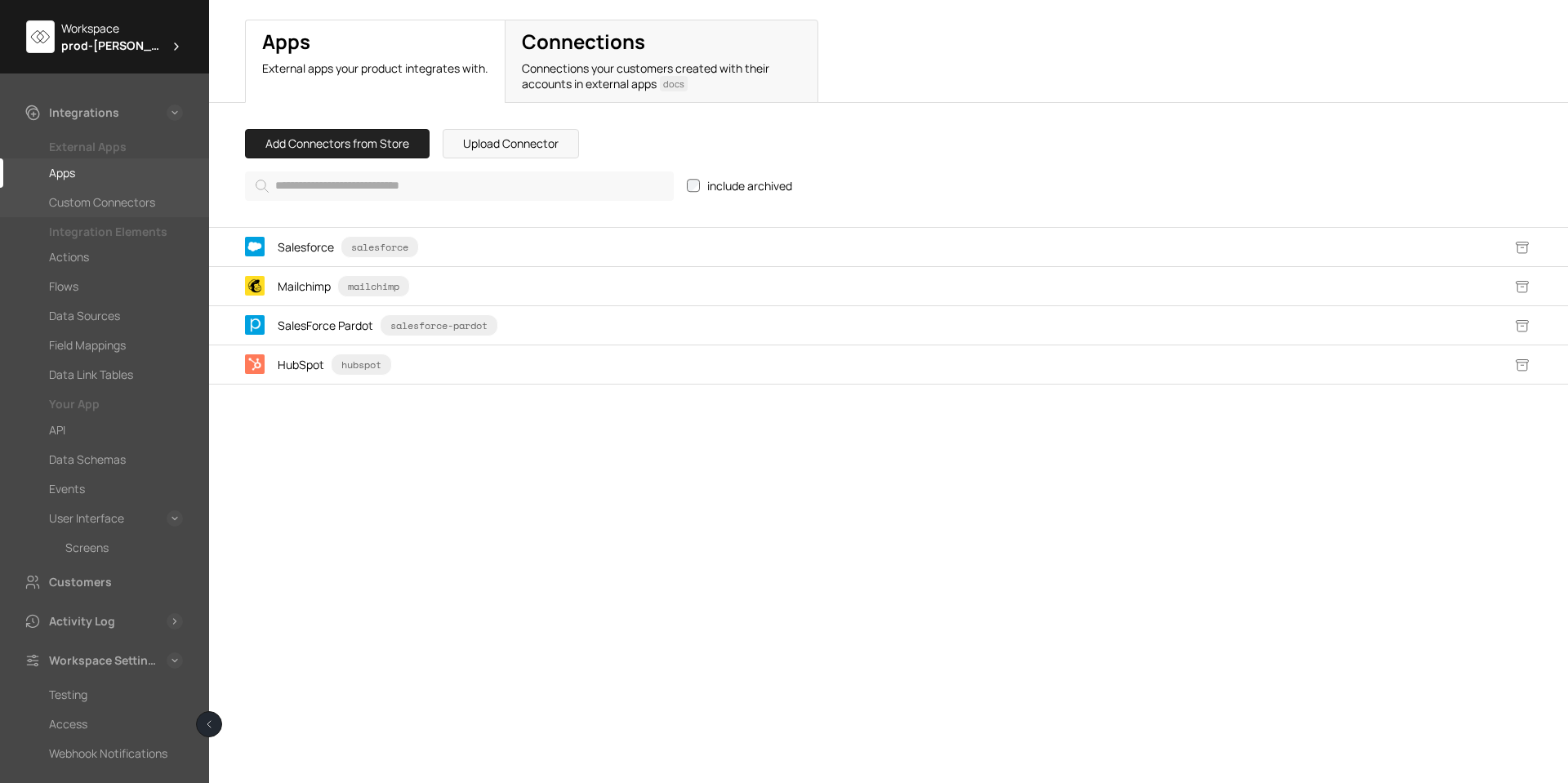
click at [88, 200] on div "Custom Connectors" at bounding box center [102, 203] width 106 height 19
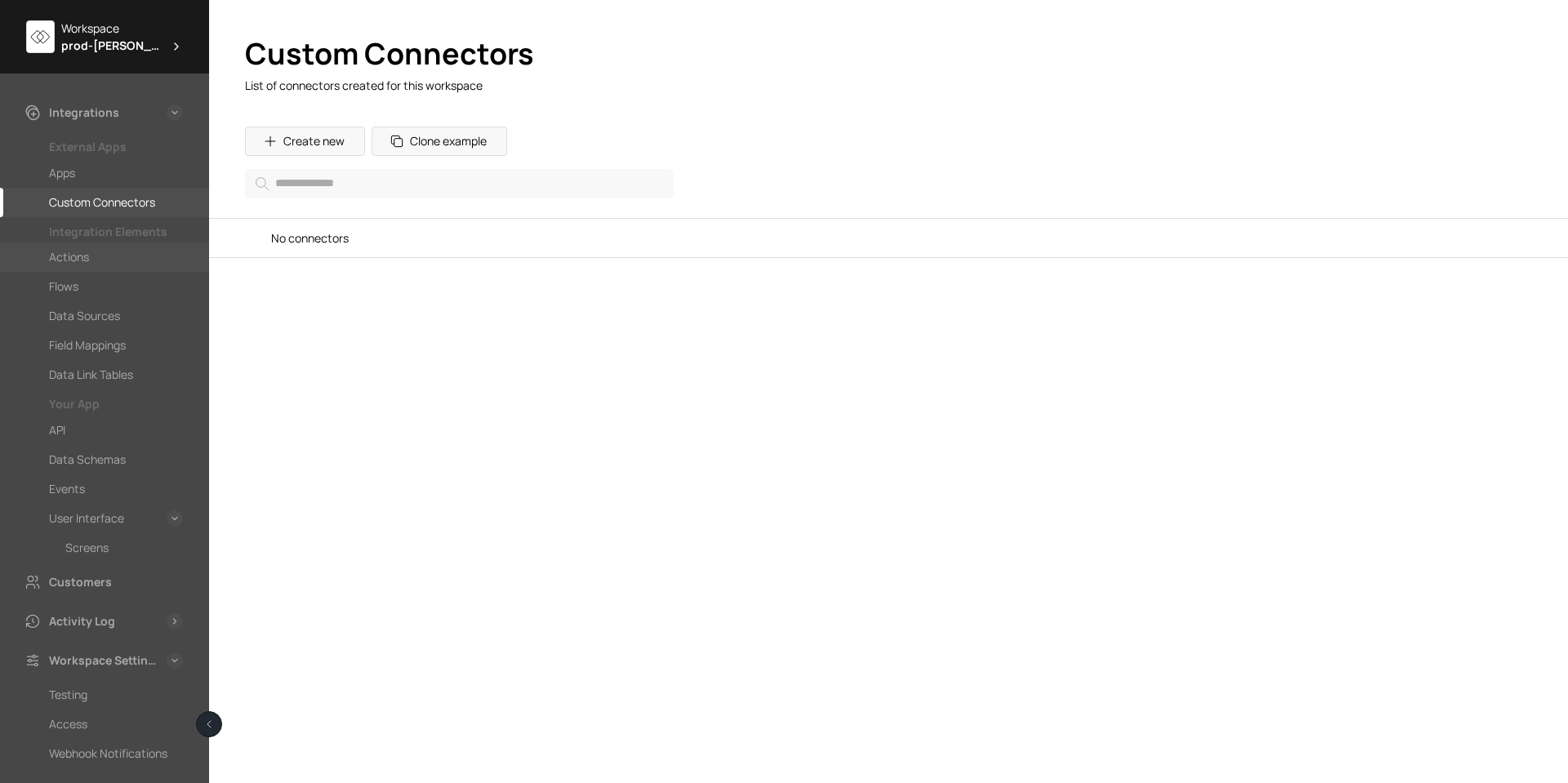
click at [69, 256] on div "Actions" at bounding box center [68, 257] width 40 height 19
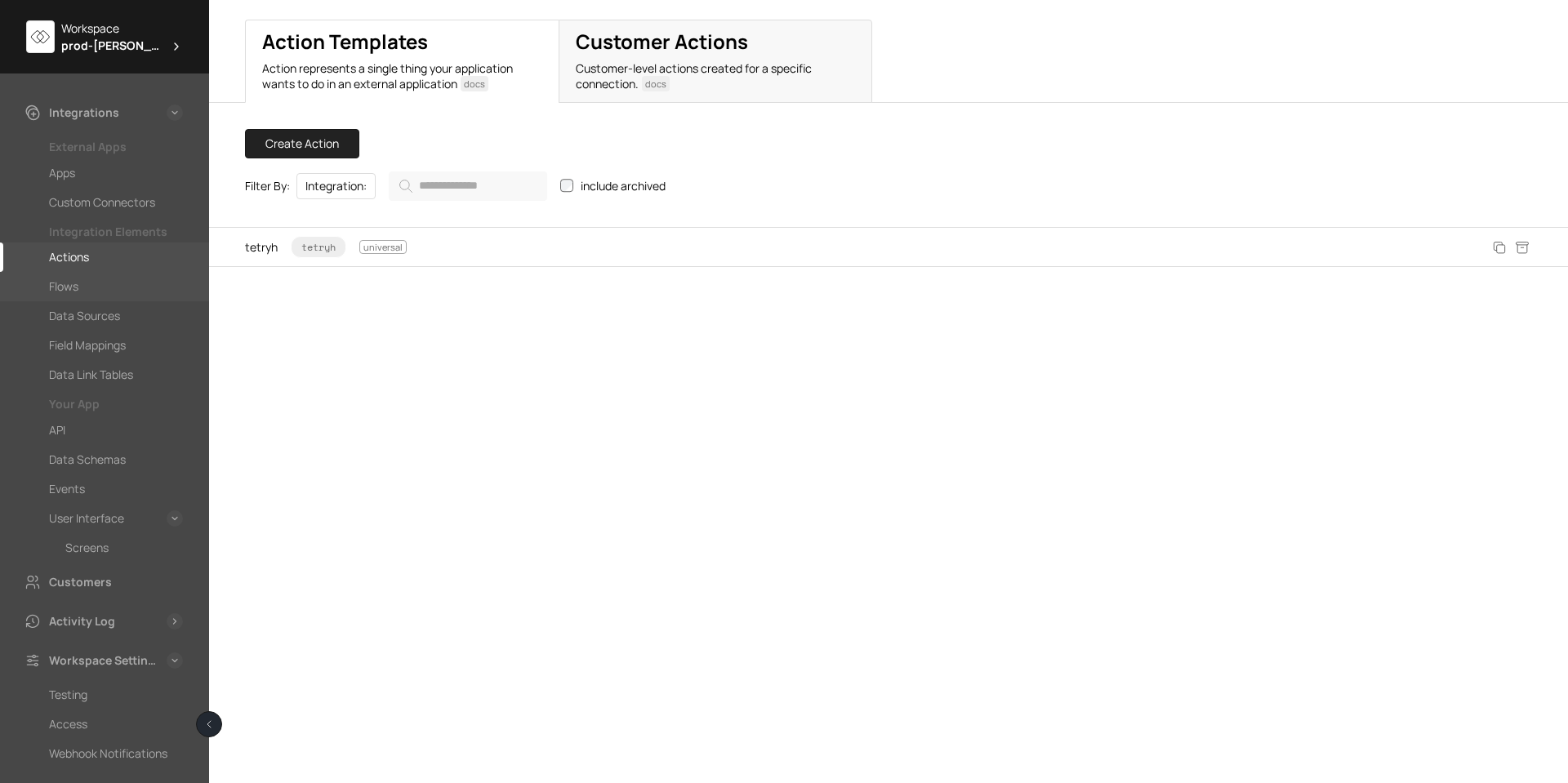
click at [65, 281] on div "Flows" at bounding box center [63, 287] width 29 height 19
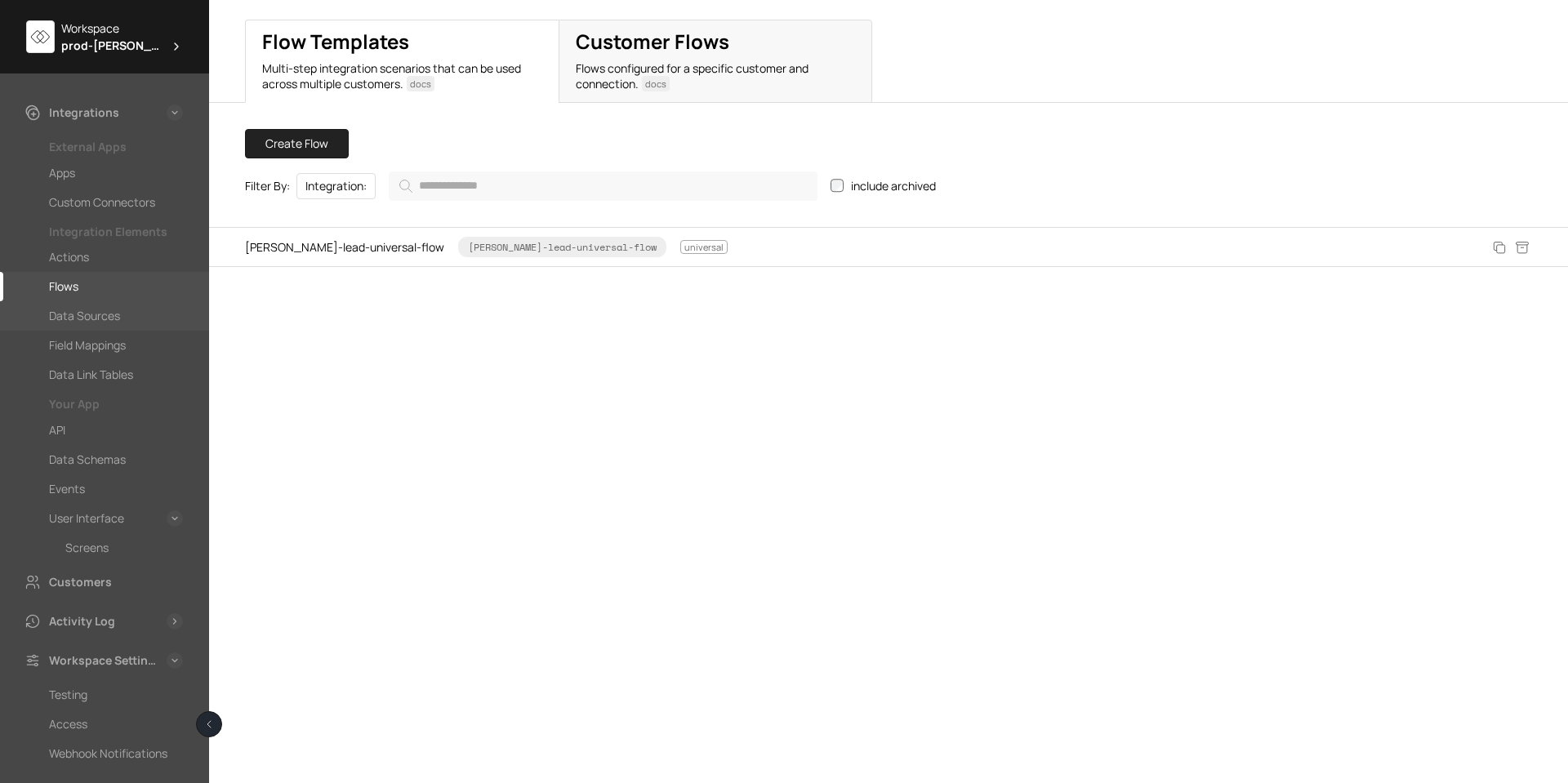
click at [65, 311] on div "Data Sources" at bounding box center [84, 316] width 71 height 19
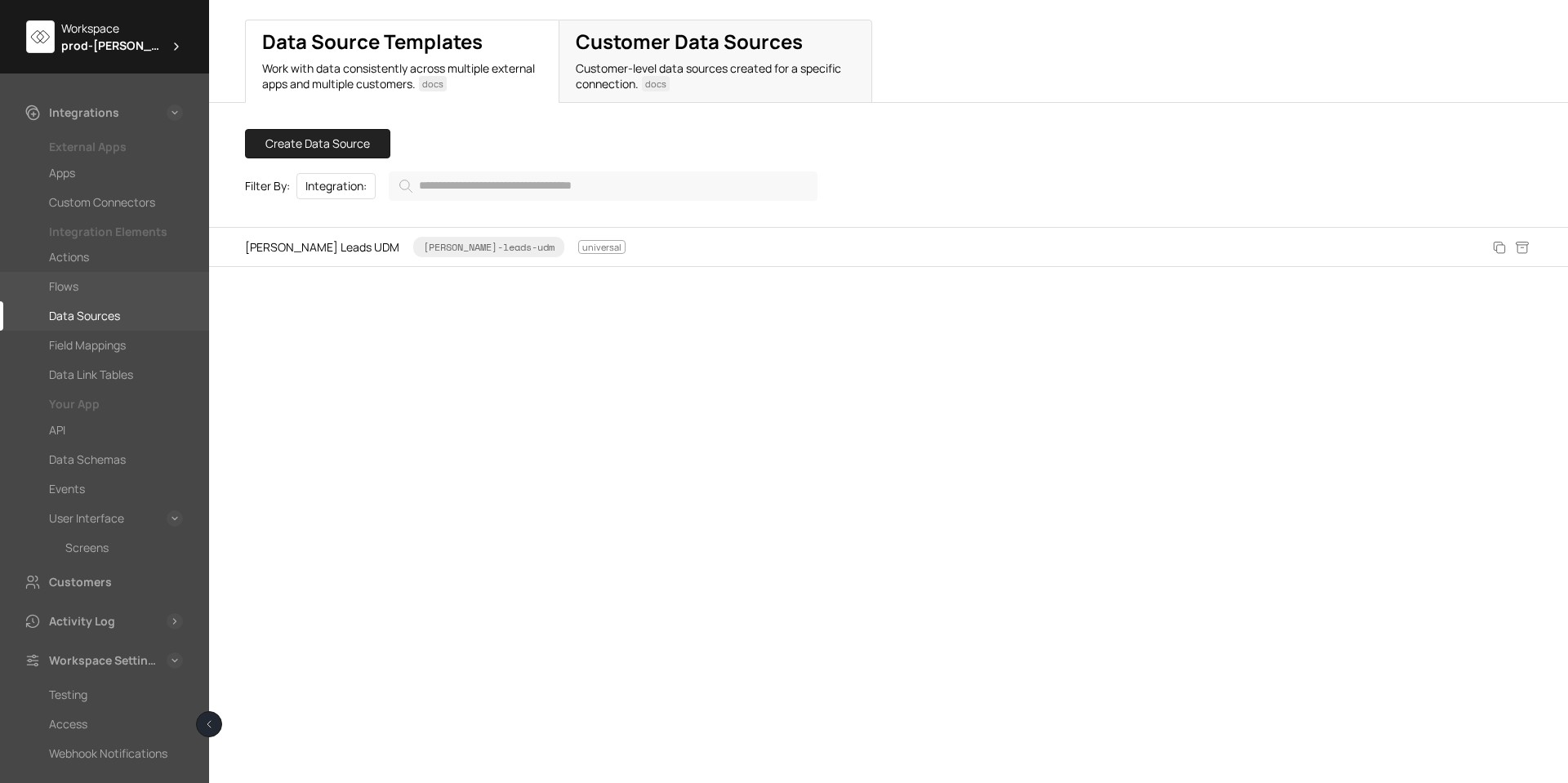
click at [65, 298] on div "Flows" at bounding box center [104, 286] width 209 height 29
click at [72, 276] on div "Flows" at bounding box center [104, 286] width 209 height 29
click at [67, 288] on div "Flows" at bounding box center [63, 287] width 29 height 19
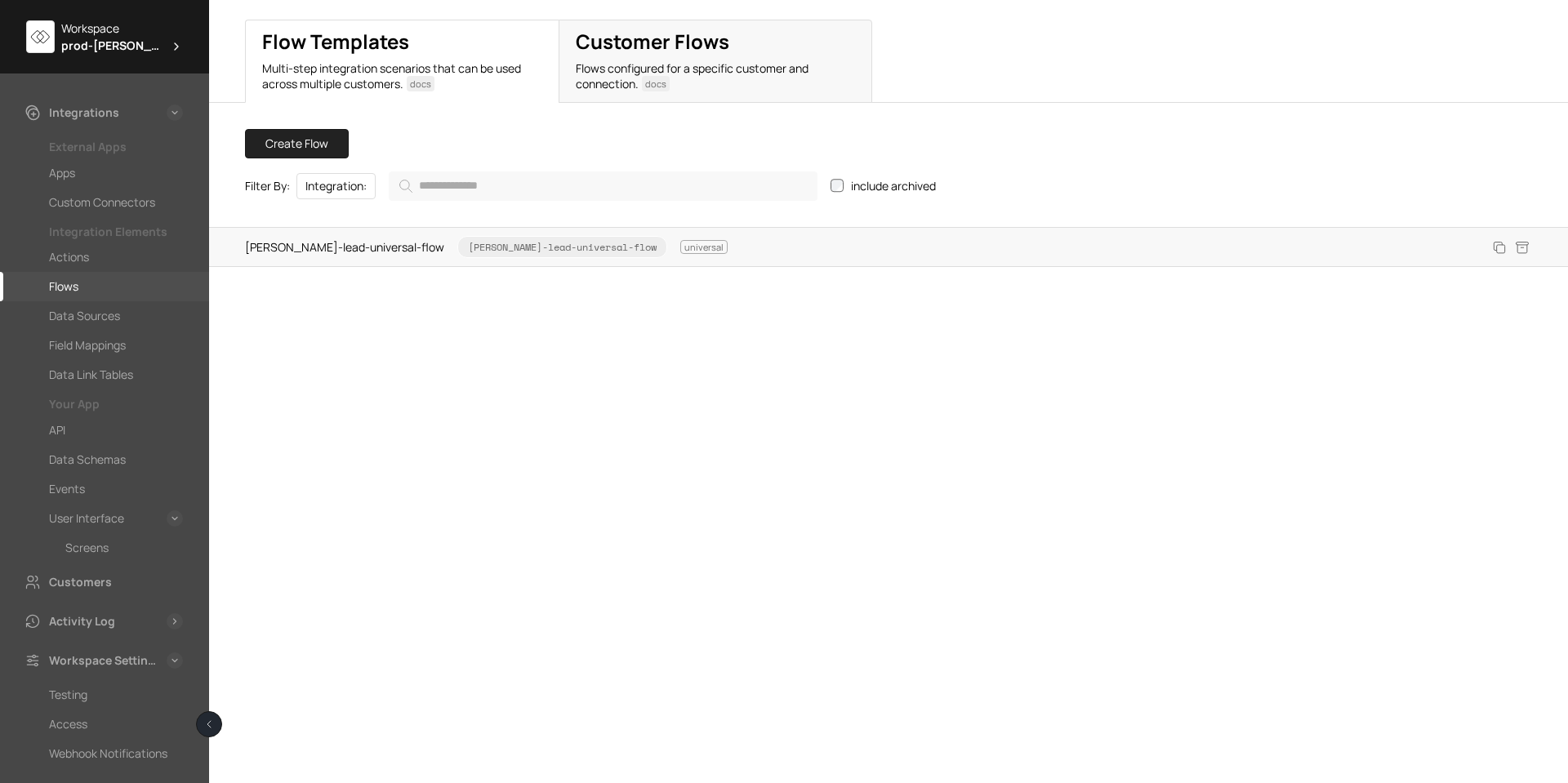
click at [302, 247] on span "[PERSON_NAME]-lead-universal-flow [PERSON_NAME]-lead-universal-flow universal" at bounding box center [486, 247] width 482 height 22
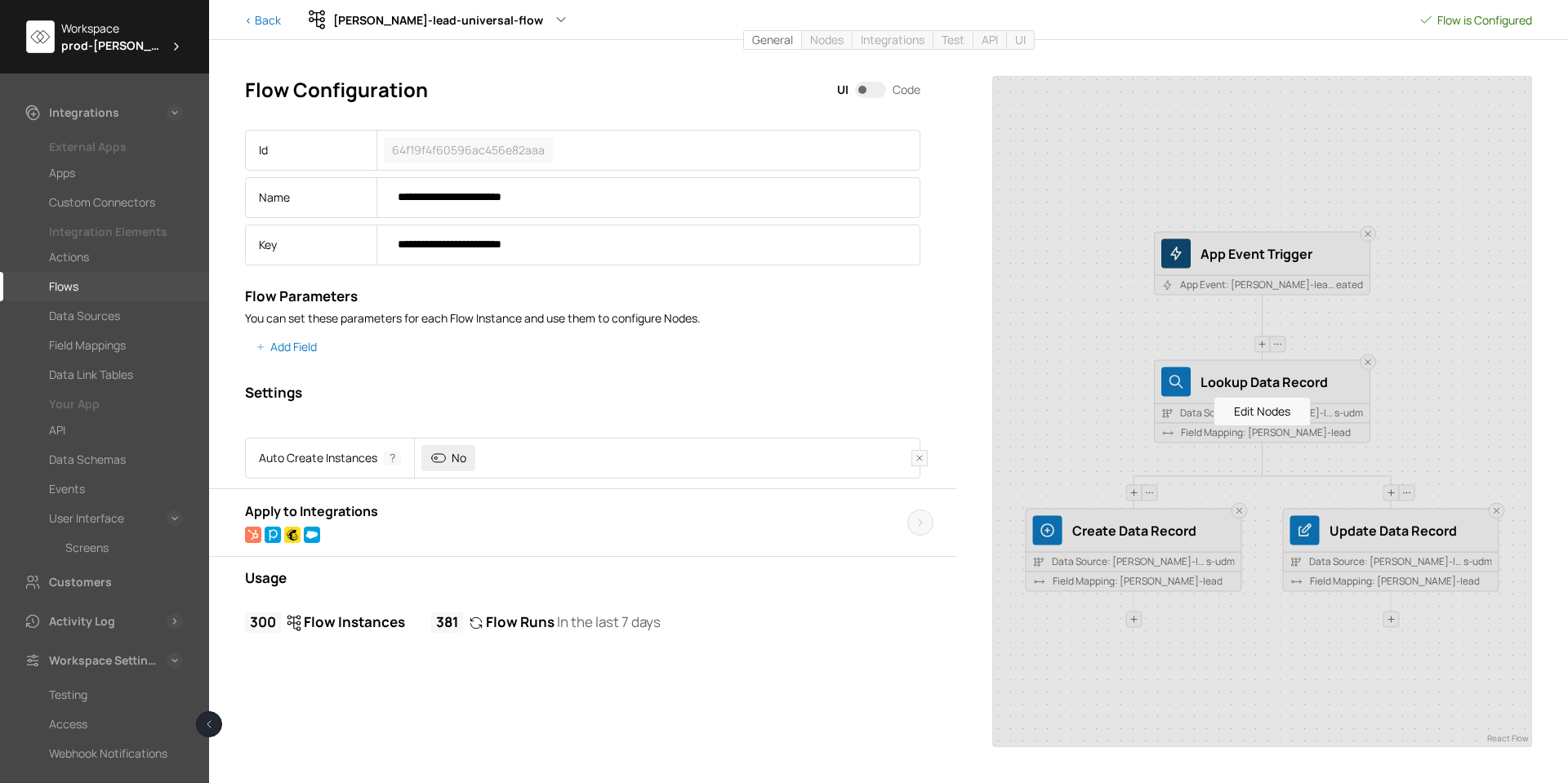
click at [96, 57] on div "Workspace prod-[PERSON_NAME]" at bounding box center [104, 36] width 209 height 73
click at [96, 48] on span "prod-[PERSON_NAME]" at bounding box center [111, 45] width 102 height 17
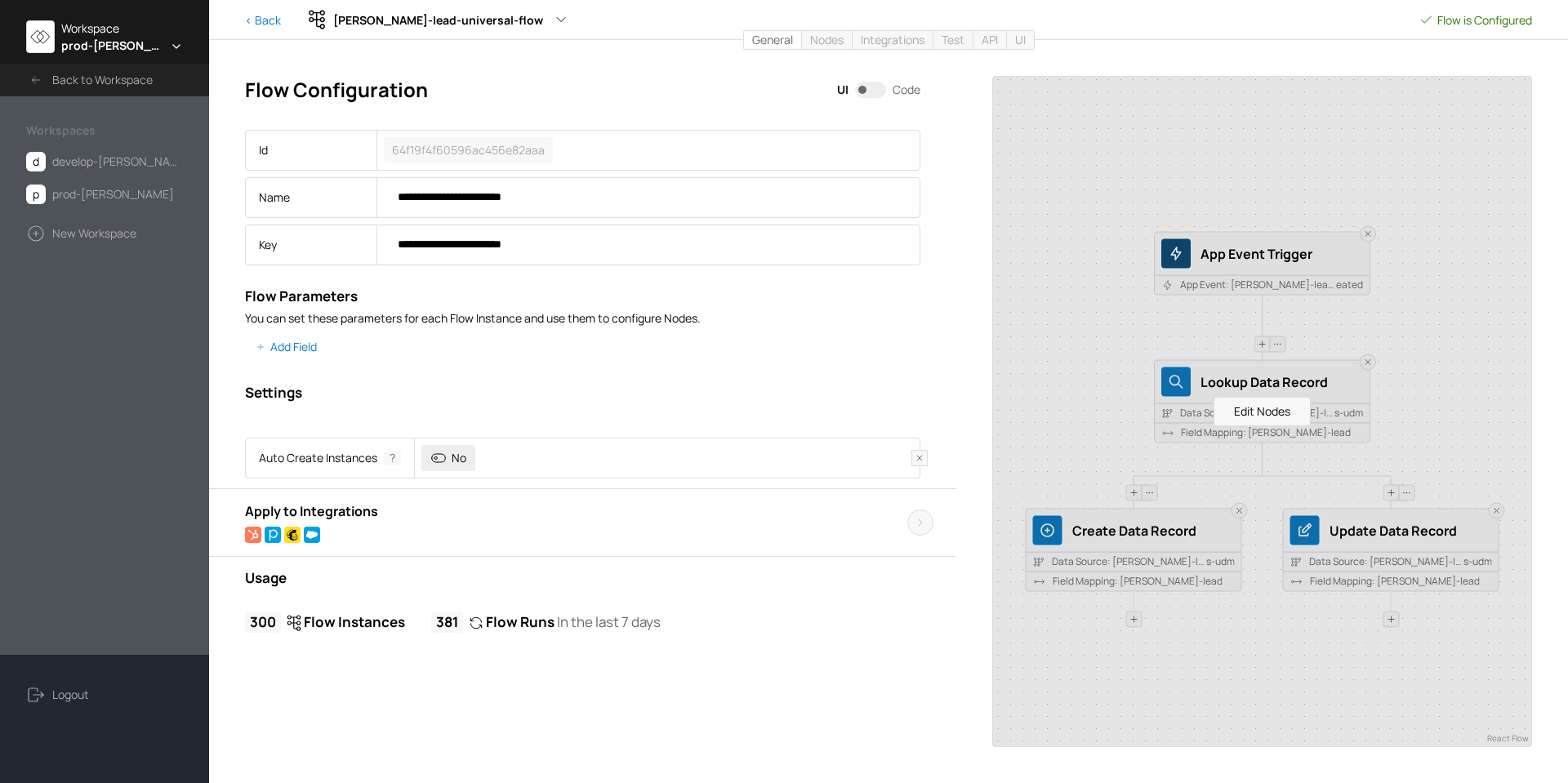
click at [84, 73] on span "Back to Workspace" at bounding box center [103, 80] width 101 height 19
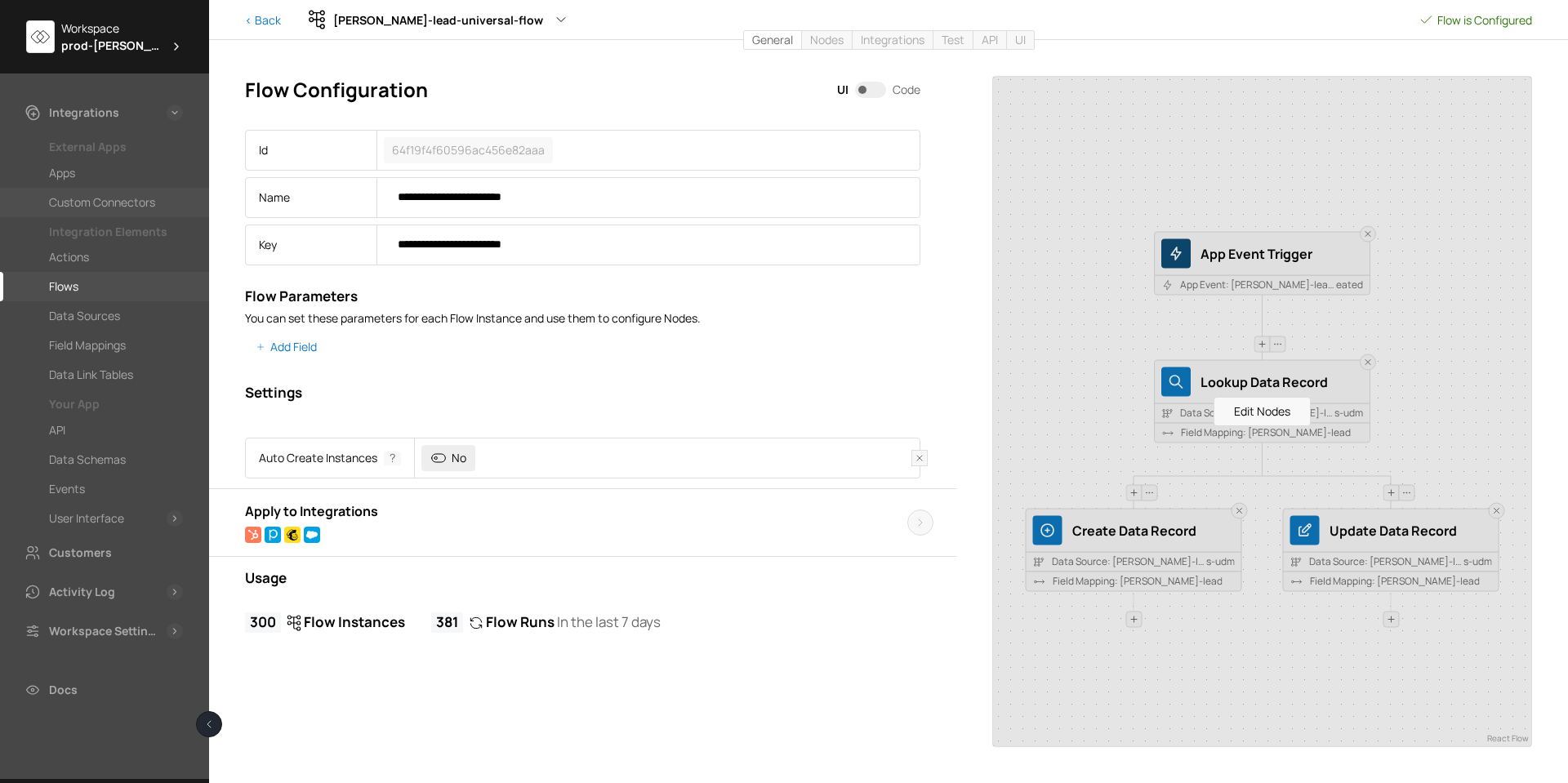
click at [109, 201] on div "Custom Connectors" at bounding box center [102, 203] width 106 height 19
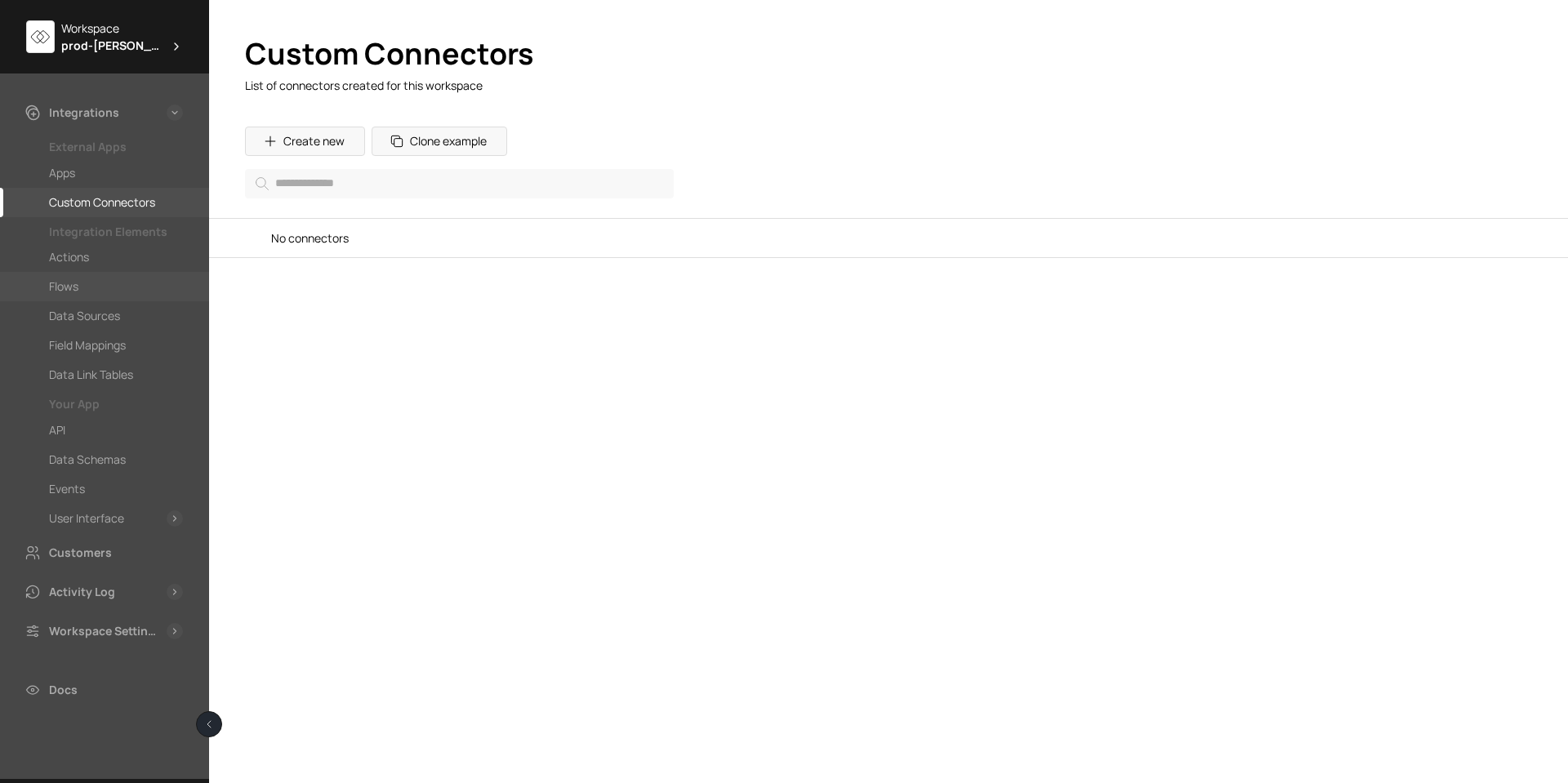
click at [81, 281] on div "Flows" at bounding box center [115, 287] width 134 height 19
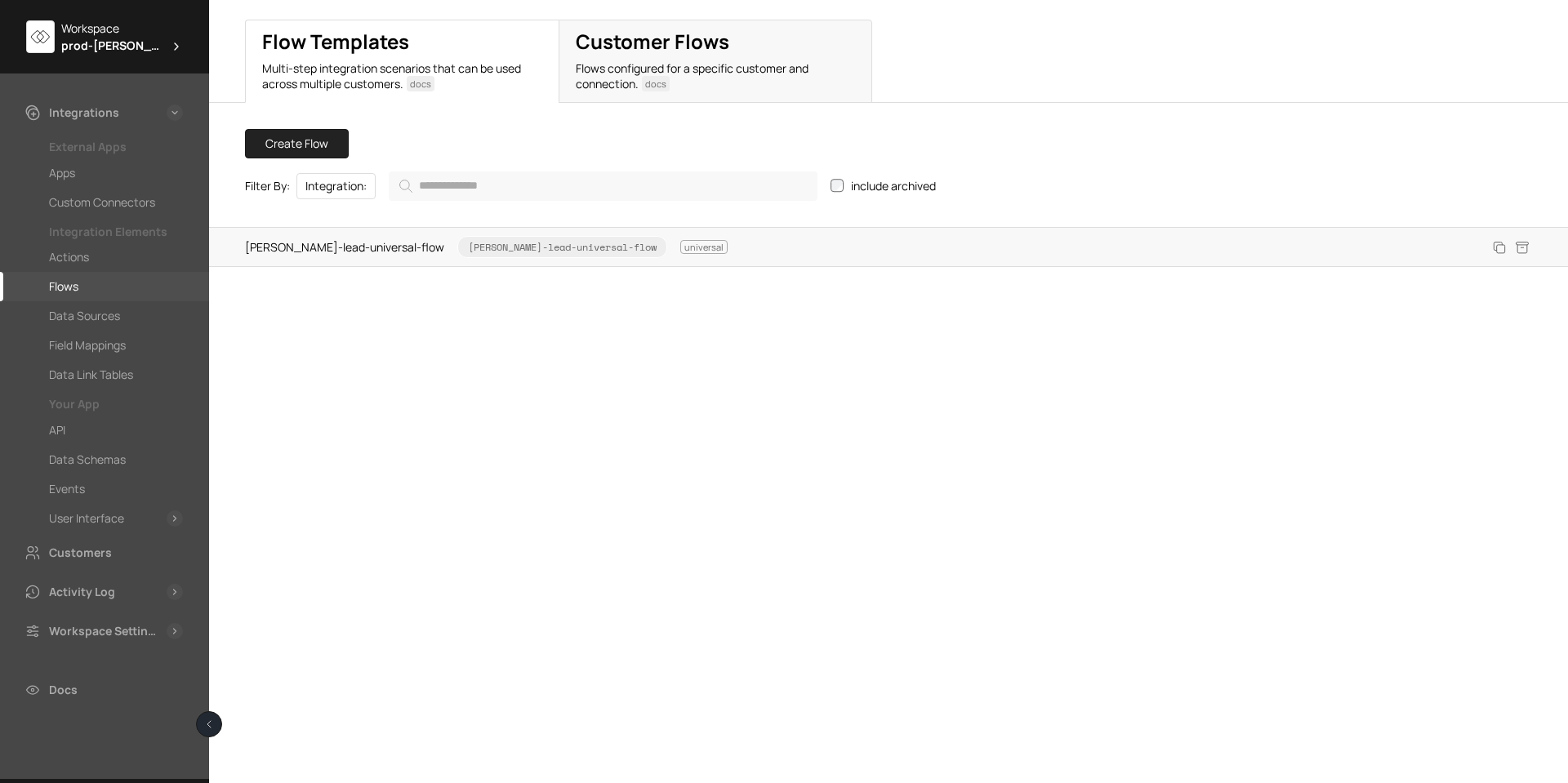
click at [311, 245] on span "[PERSON_NAME]-lead-universal-flow [PERSON_NAME]-lead-universal-flow universal" at bounding box center [486, 247] width 482 height 22
